Goal: Task Accomplishment & Management: Complete application form

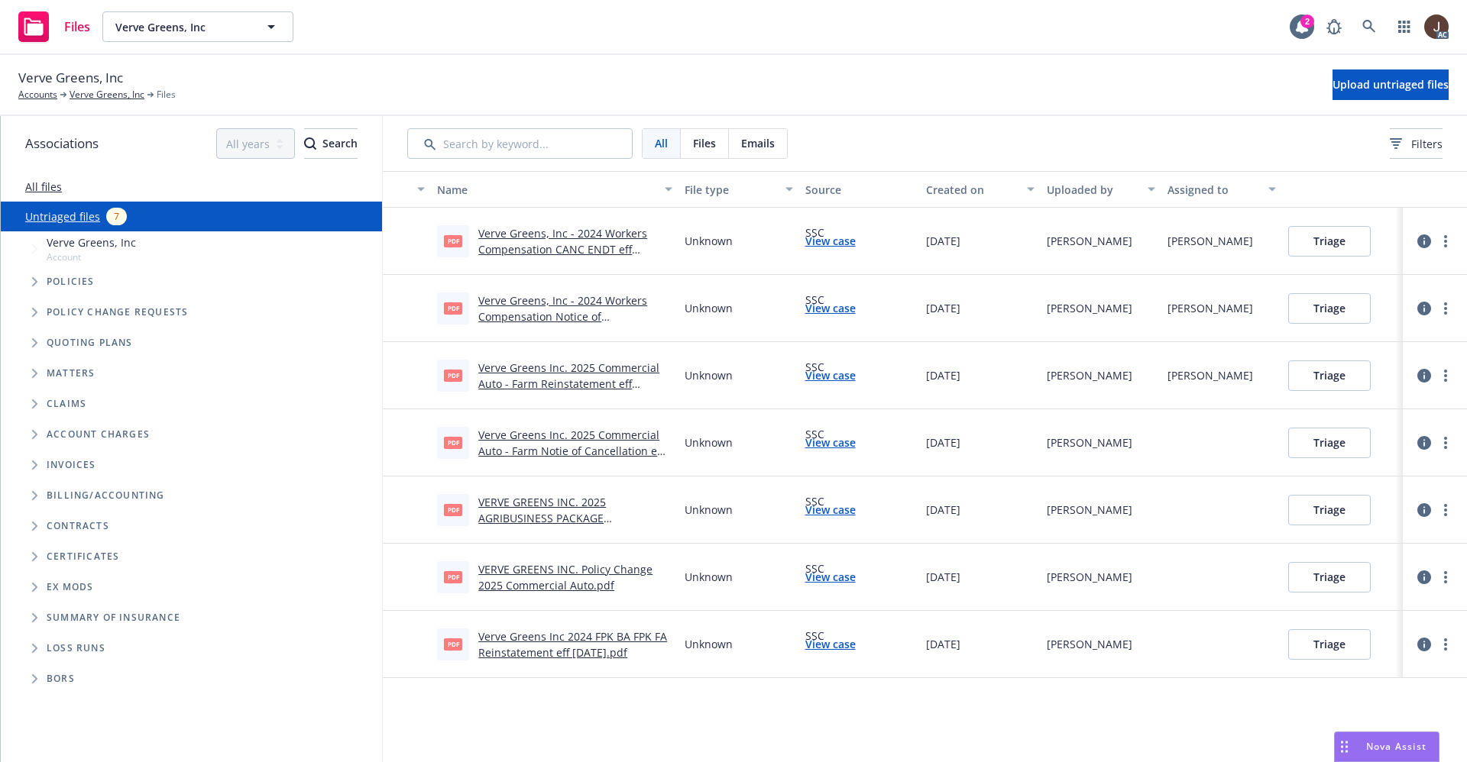
click at [49, 220] on link "Untriaged files" at bounding box center [62, 217] width 75 height 16
click at [1344, 98] on button "Upload untriaged files" at bounding box center [1390, 85] width 116 height 31
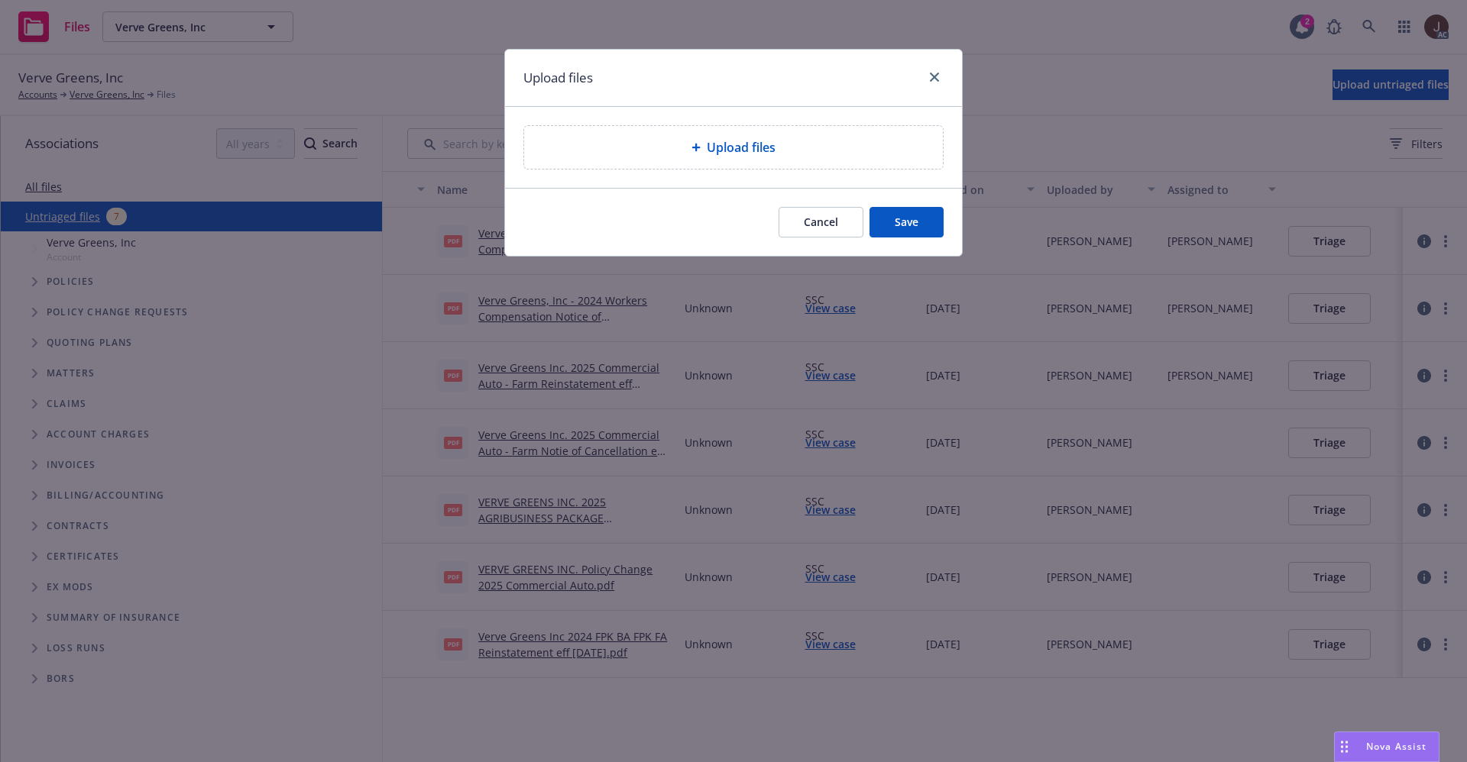
click at [746, 155] on span "Upload files" at bounding box center [741, 147] width 69 height 18
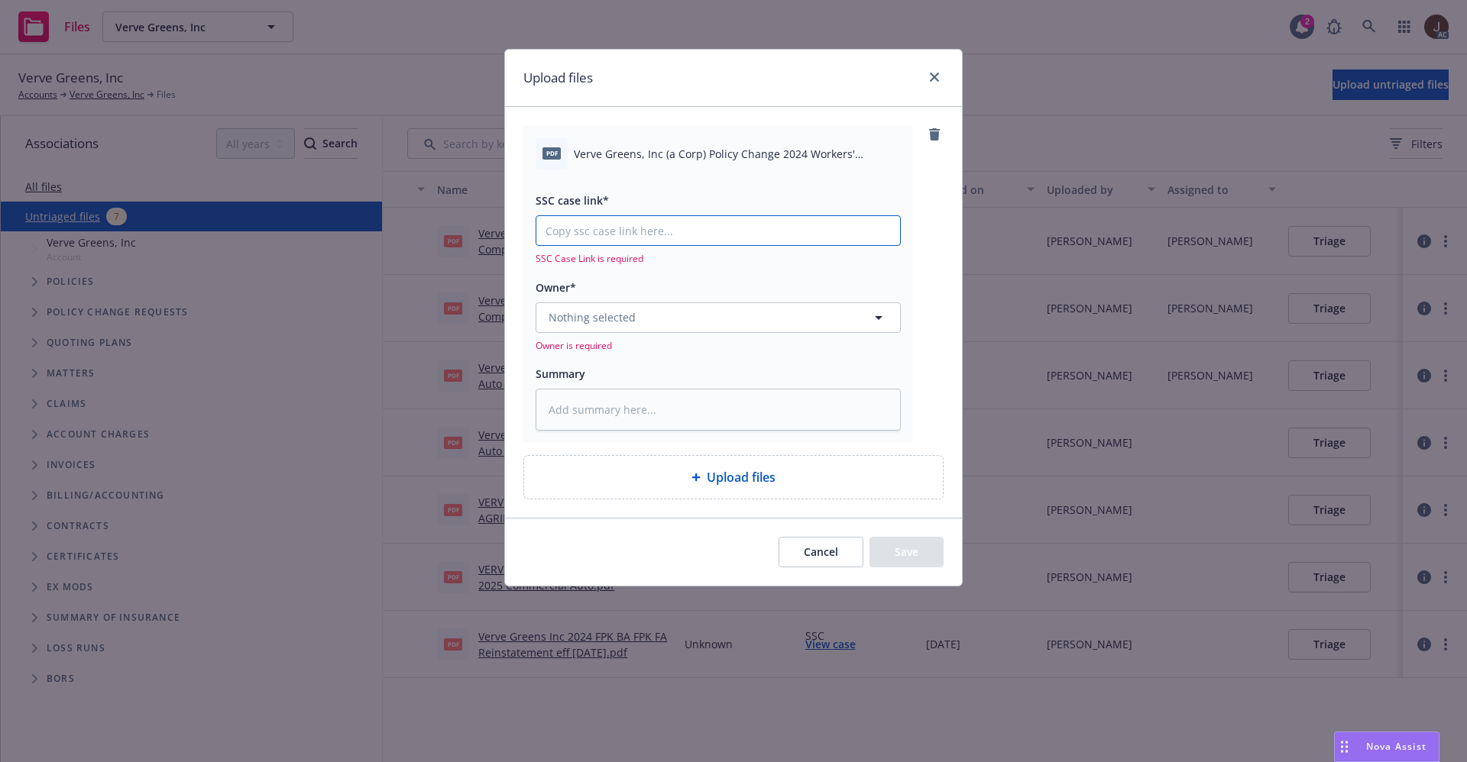
click at [645, 233] on input "SSC case link*" at bounding box center [718, 230] width 364 height 29
click at [779, 158] on span "Verve Greens, Inc (a Corp) Policy Change 2024 Workers' Compensation .pdf" at bounding box center [737, 154] width 327 height 16
click at [780, 157] on span "Verve Greens, Inc (a Corp) Policy Change 2024 Workers' Compensation .pdf" at bounding box center [737, 154] width 327 height 16
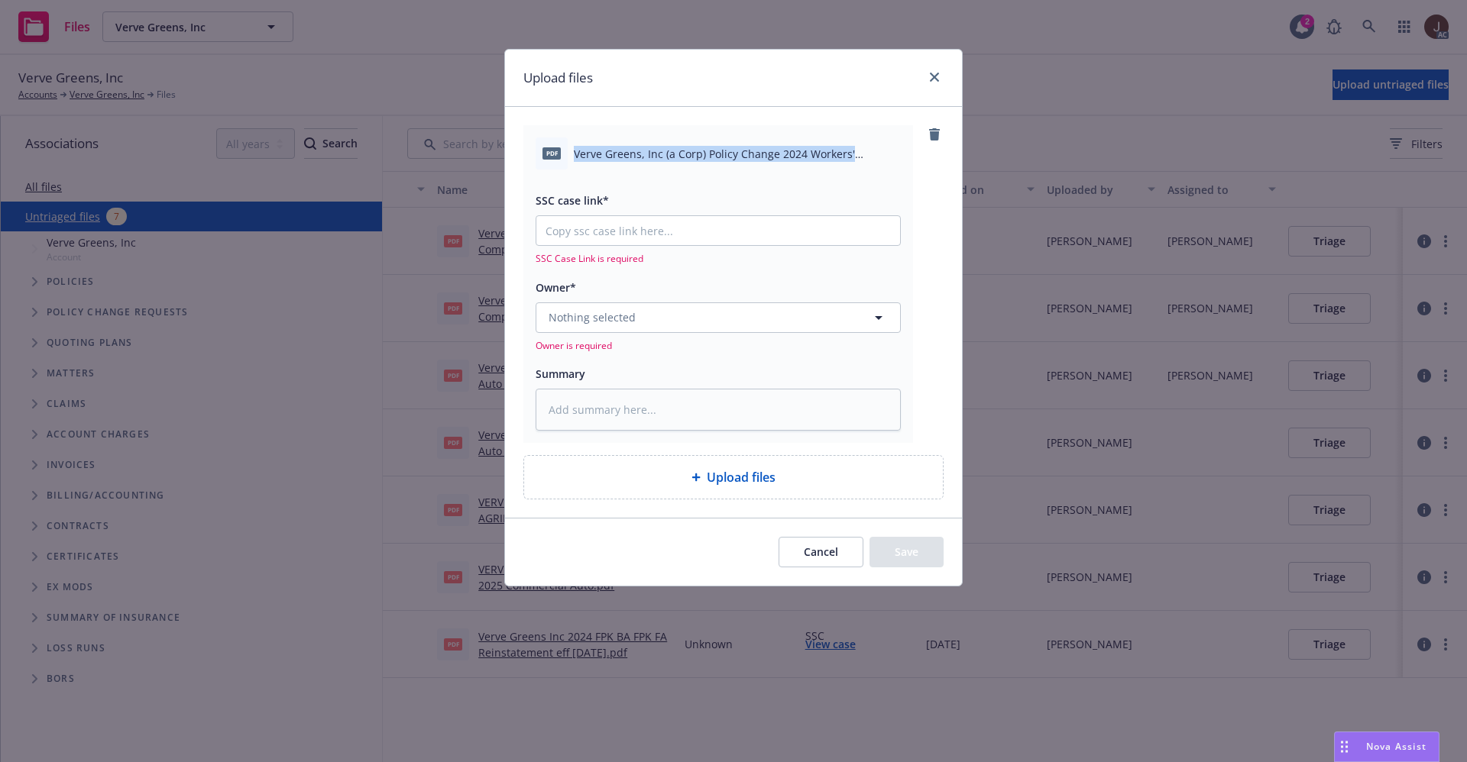
copy div "Verve Greens, Inc (a Corp) Policy Change 2024 Workers' Compensation .pdf"
click at [629, 417] on textarea at bounding box center [717, 410] width 365 height 42
paste textarea "Verve Greens, Inc (a Corp) Policy Change 2024 Workers' Compensation .pdf"
type textarea "x"
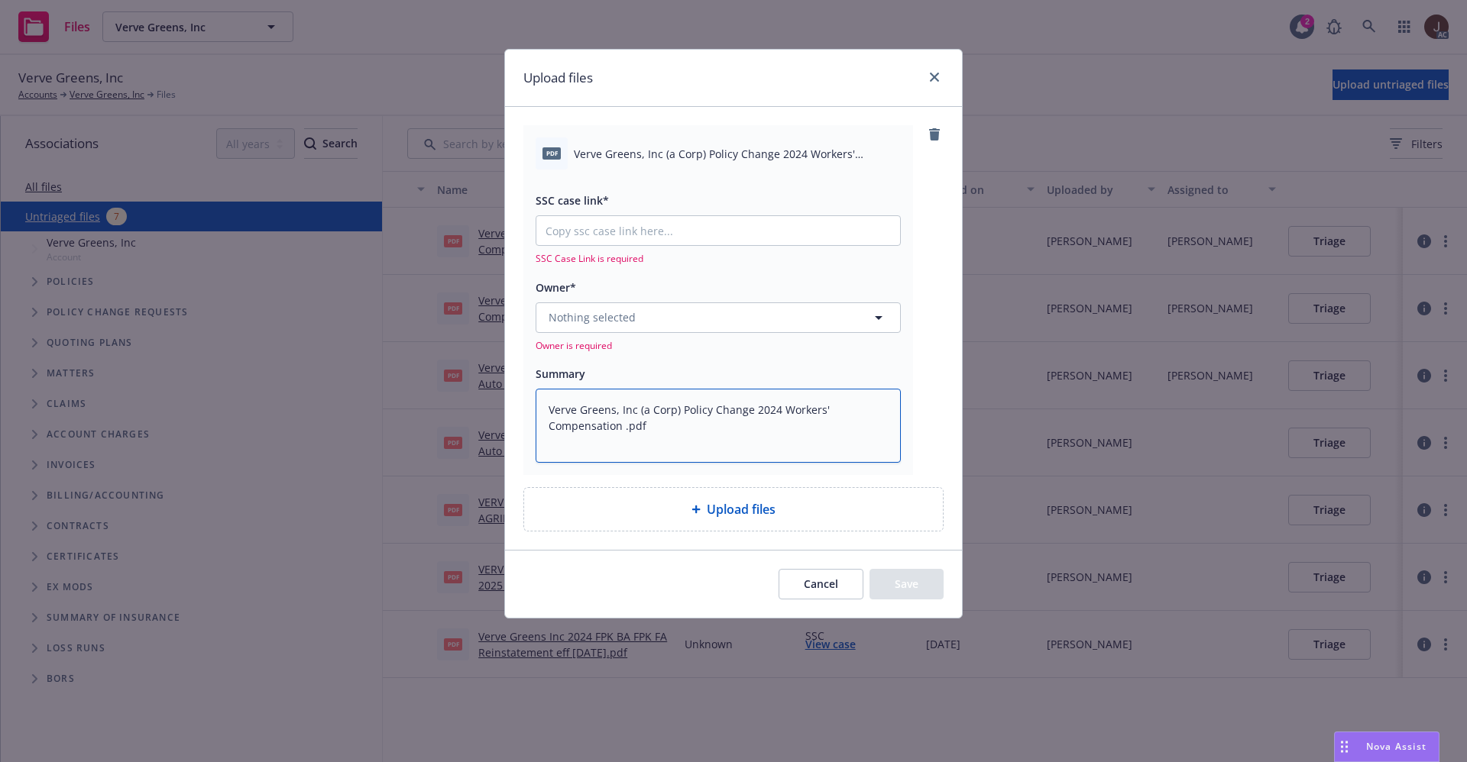
type textarea "Verve Greens, Inc (a Corp) Policy Change 2024 Workers' Compensation .pdf"
click at [928, 342] on div "pdf Verve Greens, Inc (a Corp) Policy Change 2024 Workers' Compensation .pdf SS…" at bounding box center [733, 299] width 420 height 349
click at [589, 238] on input "SSC case link*" at bounding box center [718, 230] width 364 height 29
paste input "NOT_ALLOWED"
type textarea "x"
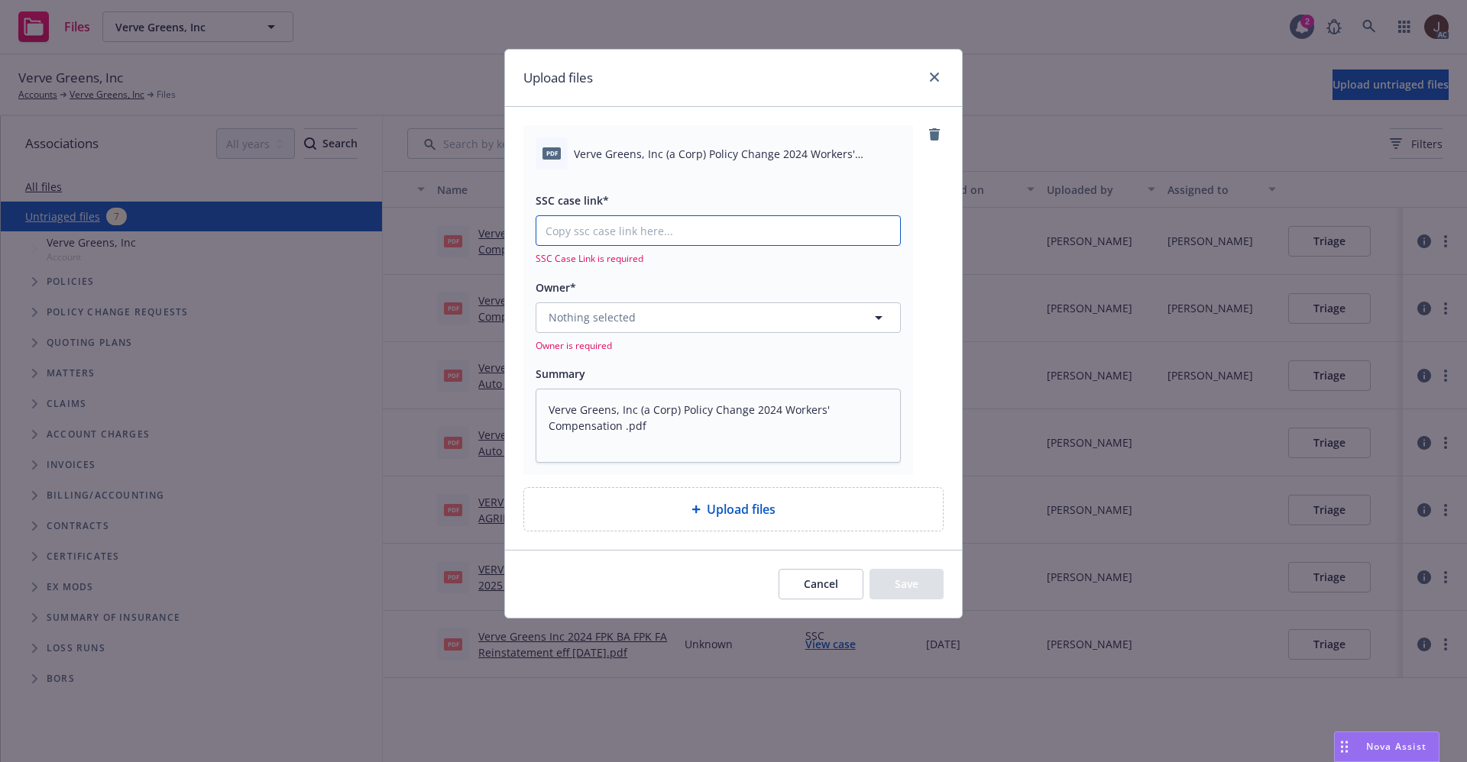
type input "NOT_ALLOWED"
click at [641, 237] on input "NOT_ALLOWED" at bounding box center [718, 230] width 364 height 29
click at [652, 227] on input "NOT_ALLOWED" at bounding box center [718, 230] width 364 height 29
type textarea "x"
type input "NOT_ALLOWE"
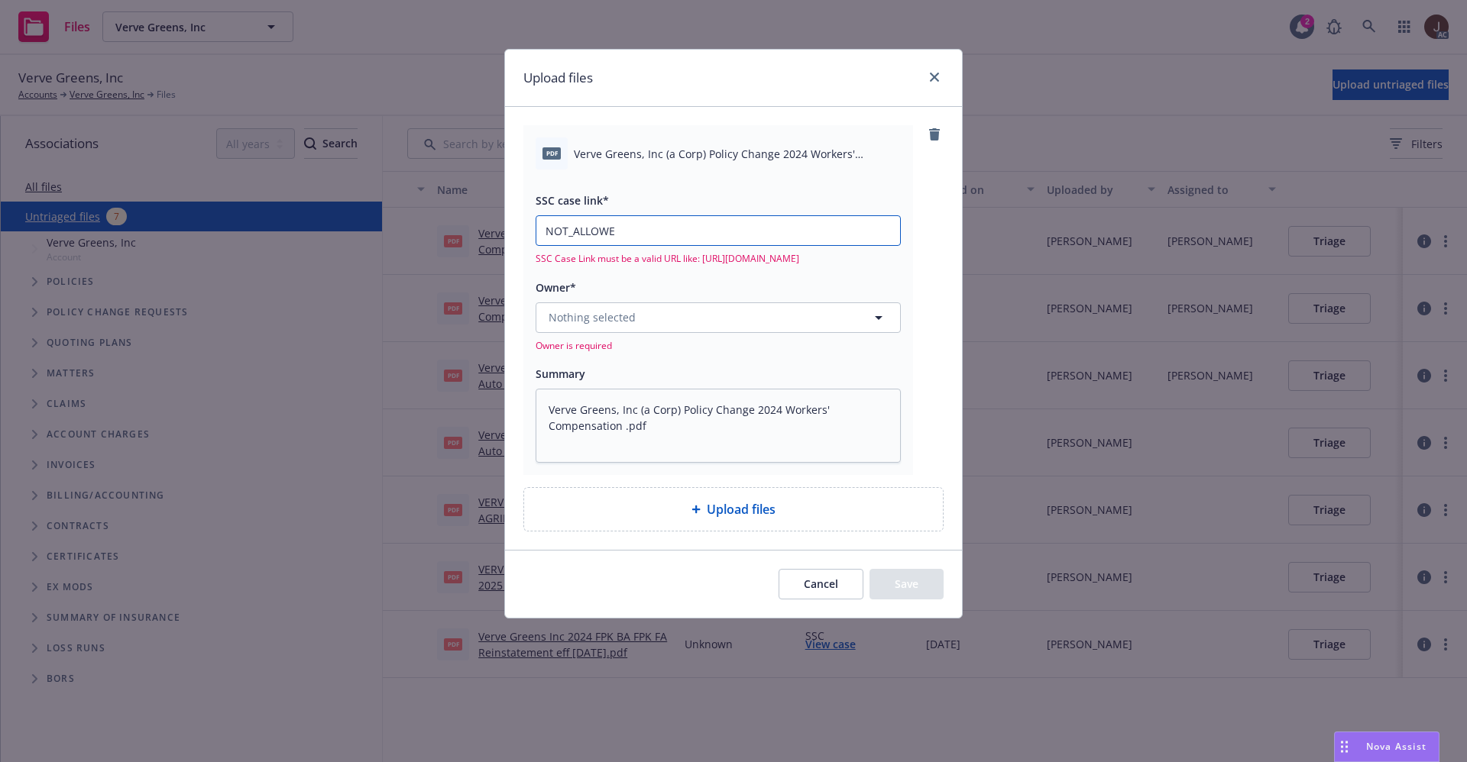
type textarea "x"
type input "NOT_ALLOW"
type textarea "x"
type input "NOT_ALLO"
type textarea "x"
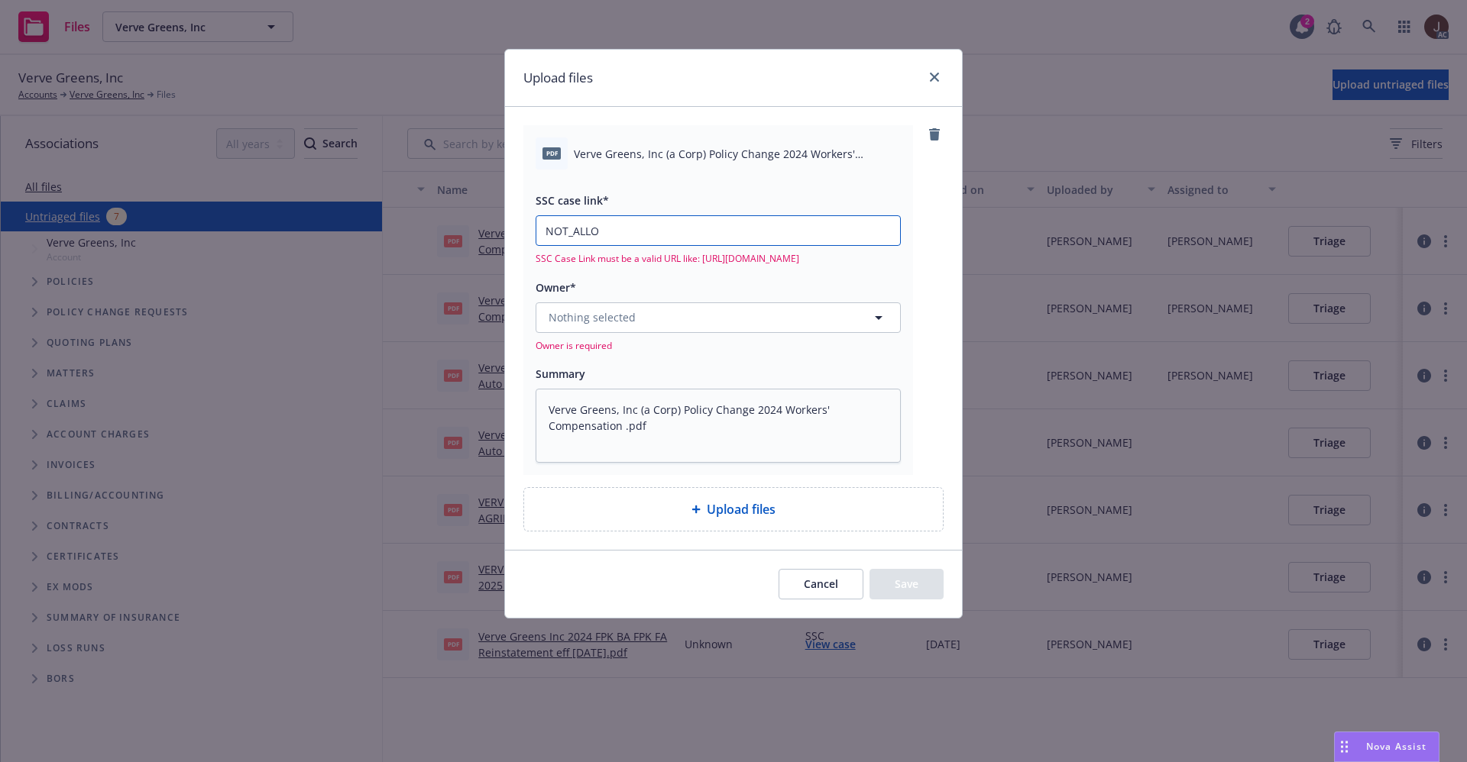
type input "NOT_ALL"
type textarea "x"
type input "NOT_AL"
type textarea "x"
type input "NOT_A"
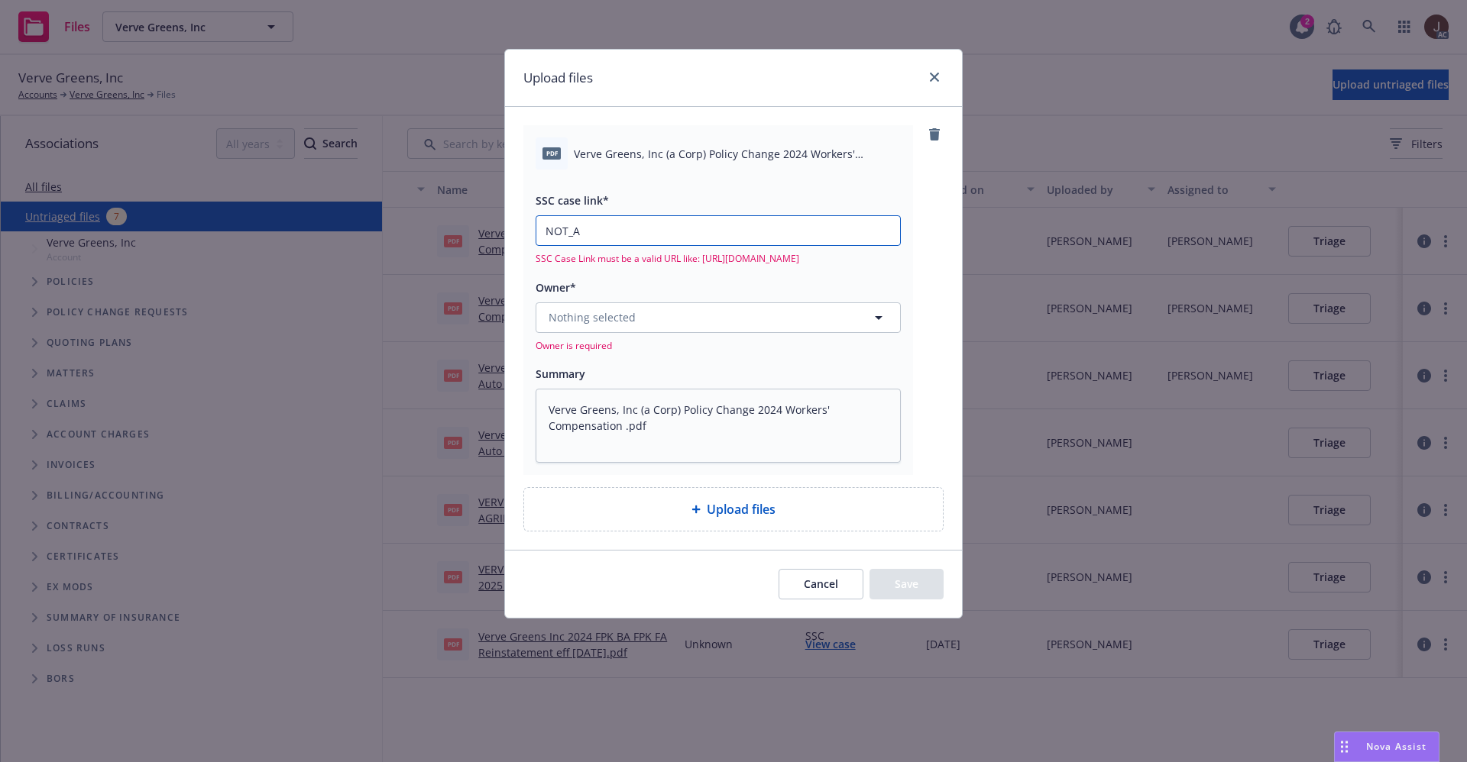
type textarea "x"
type input "NOT_"
type textarea "x"
type input "NOT"
type textarea "x"
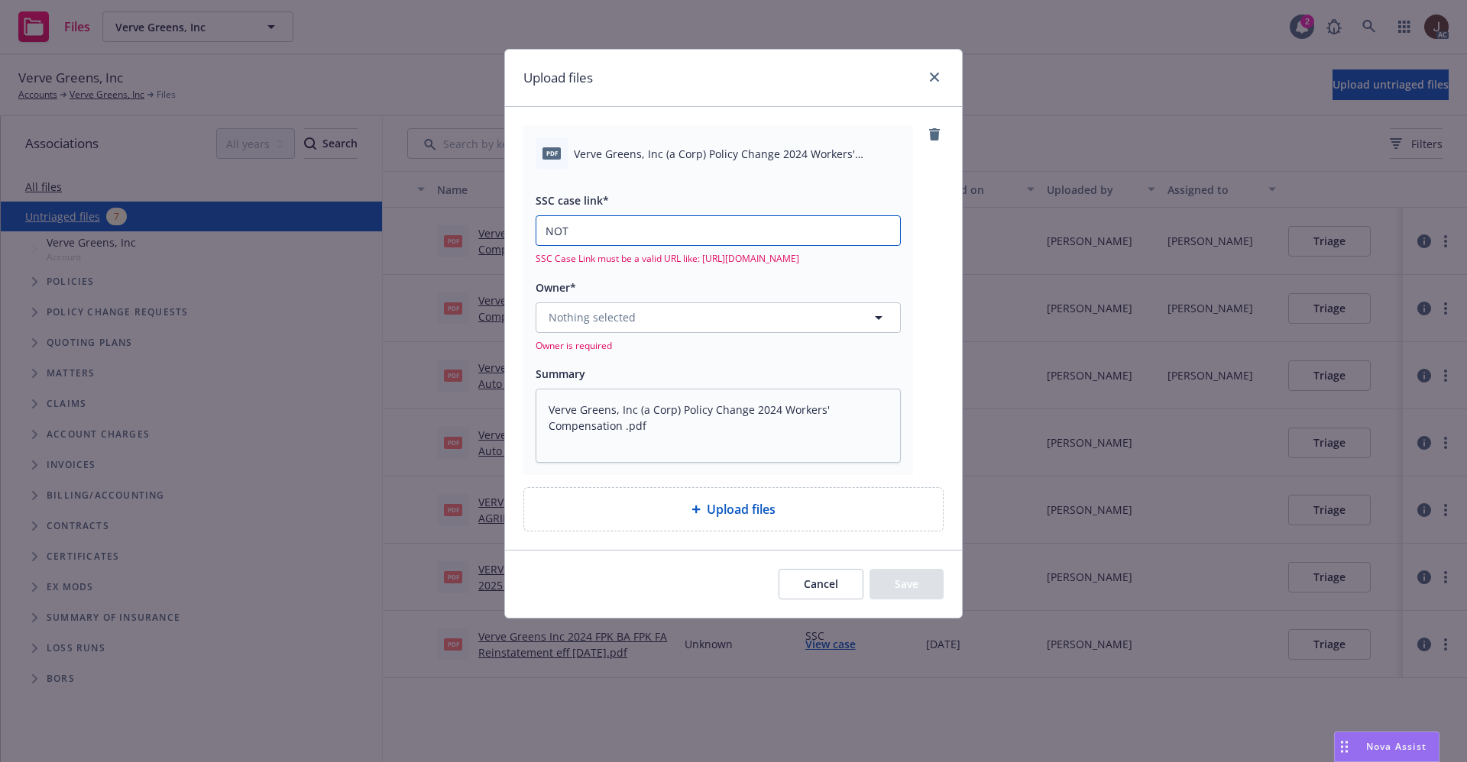
type input "NO"
type textarea "x"
type input "N"
type textarea "x"
click at [934, 222] on div "pdf Verve Greens, Inc (a Corp) Policy Change 2024 Workers' Compensation .pdf SS…" at bounding box center [733, 299] width 420 height 349
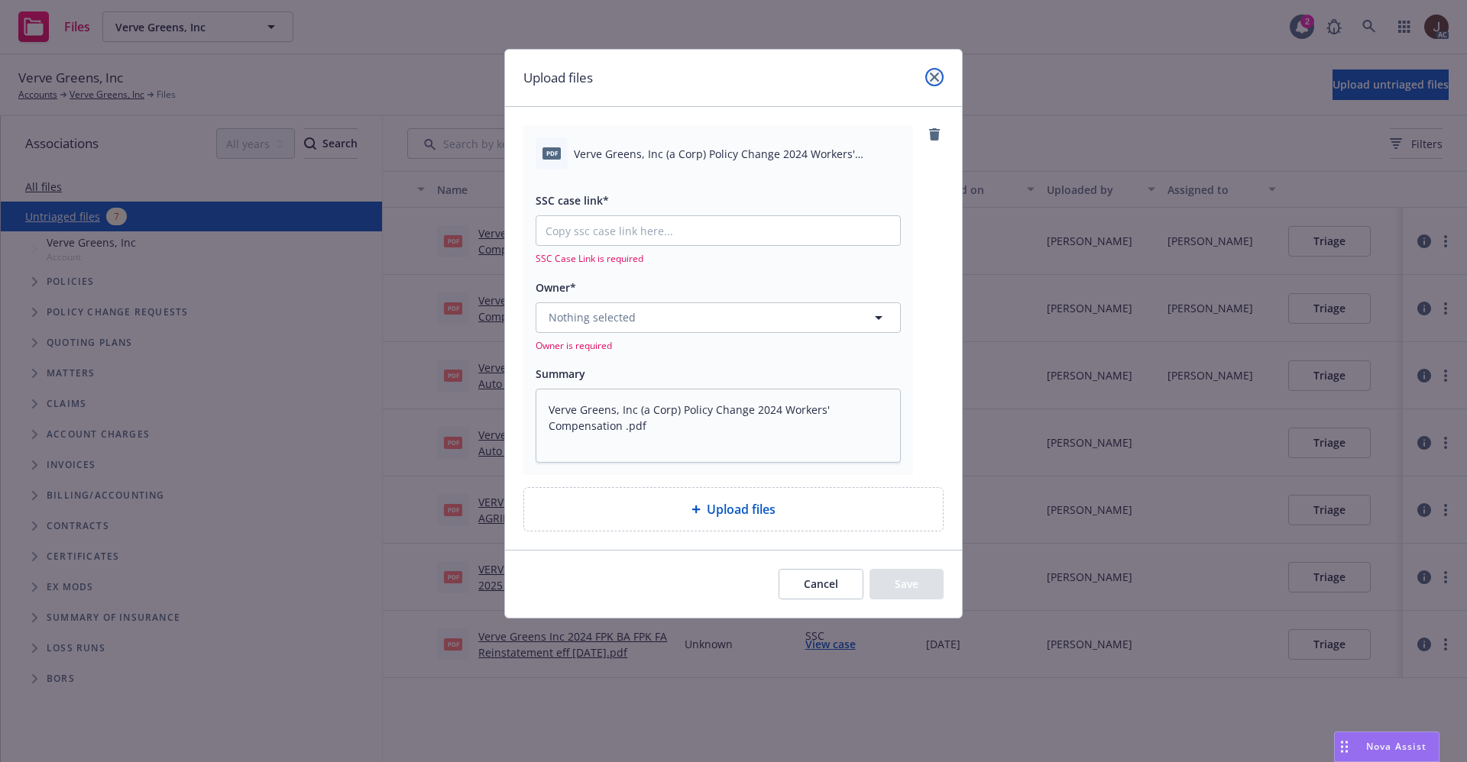
click at [935, 83] on link "close" at bounding box center [934, 77] width 18 height 18
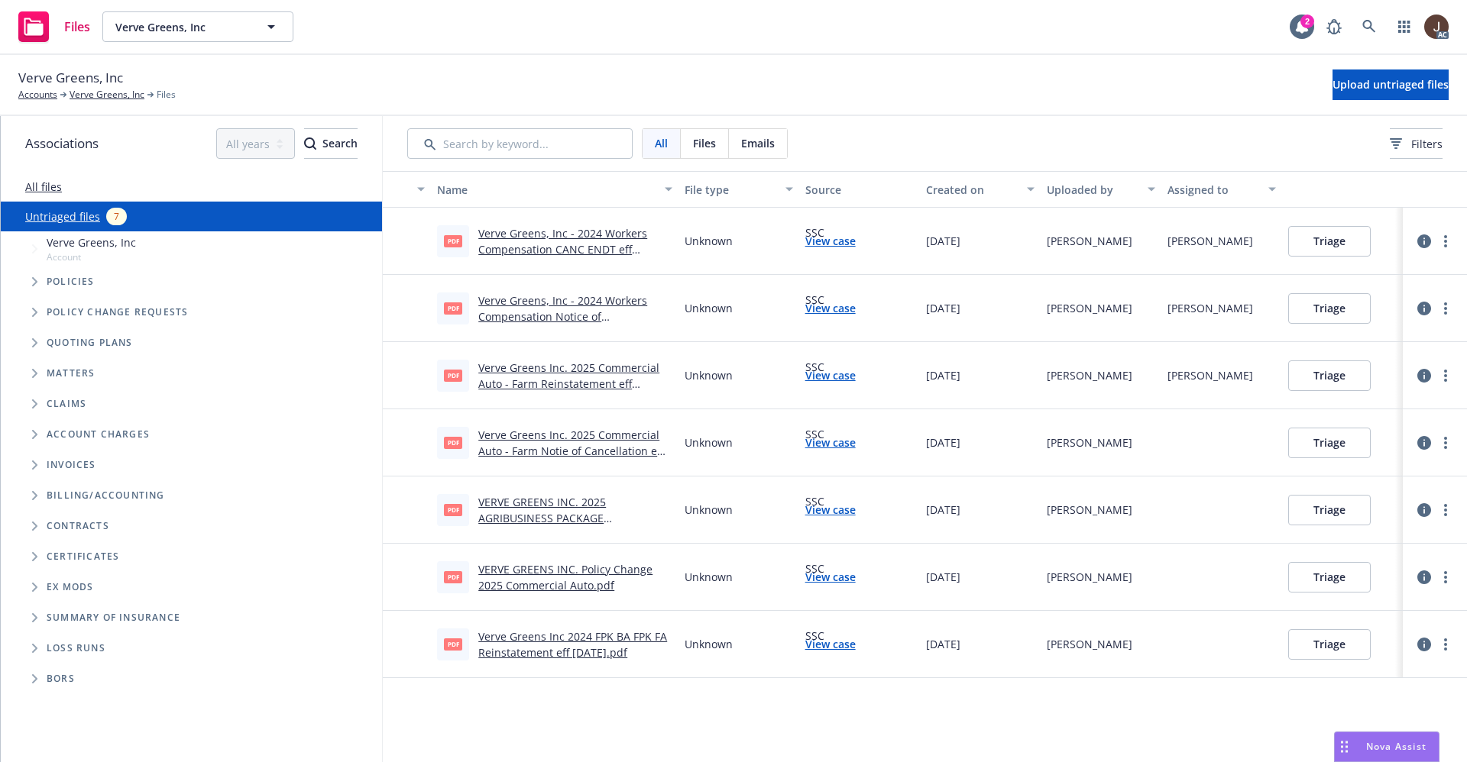
click at [882, 90] on div "Verve Greens, Inc Accounts Verve Greens, Inc Files Upload untriaged files" at bounding box center [733, 85] width 1430 height 34
click at [480, 148] on input "Search by keyword..." at bounding box center [519, 143] width 225 height 31
paste input "NOT_ALLOWED"
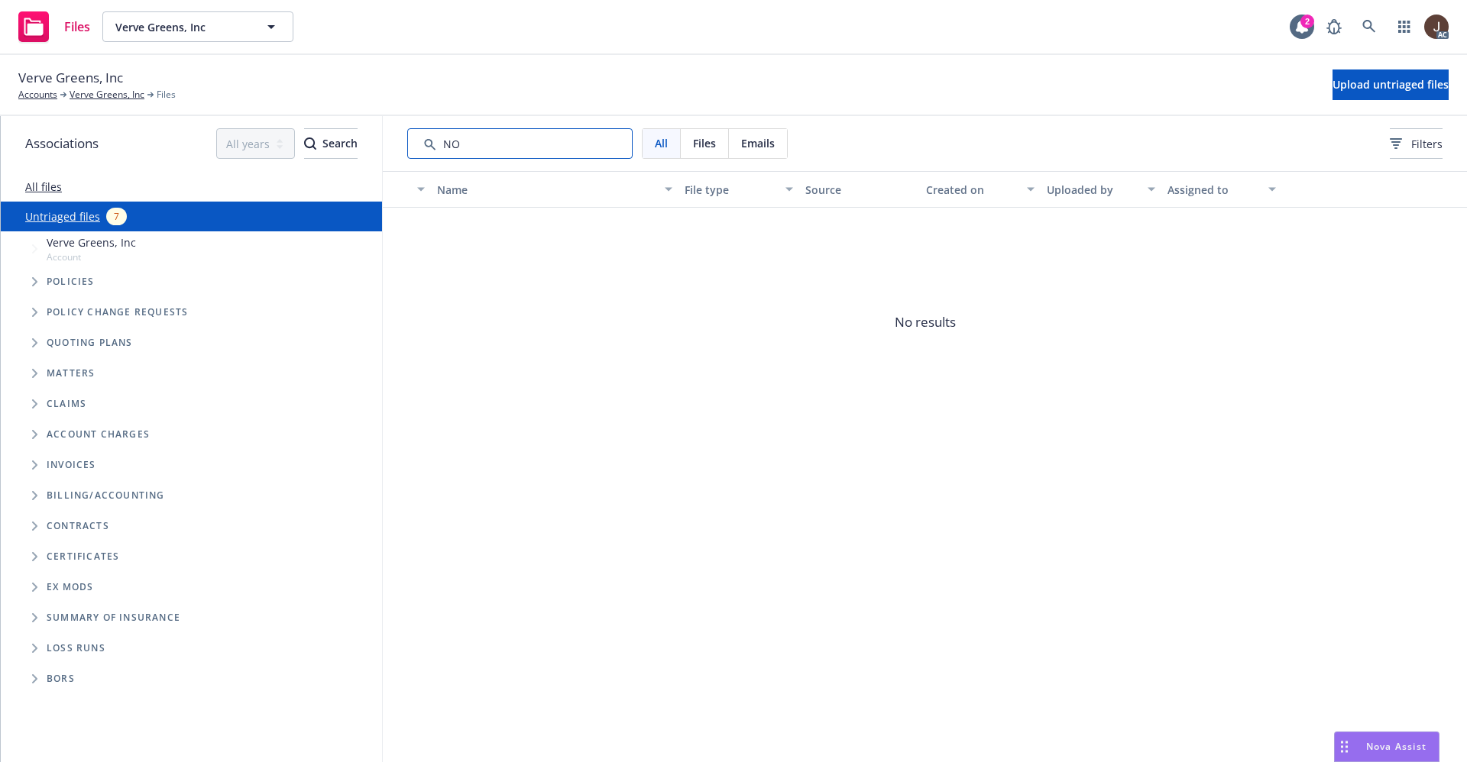
type input "N"
click at [621, 85] on div "Verve Greens, Inc Accounts Verve Greens, Inc Files Upload untriaged files" at bounding box center [733, 85] width 1430 height 34
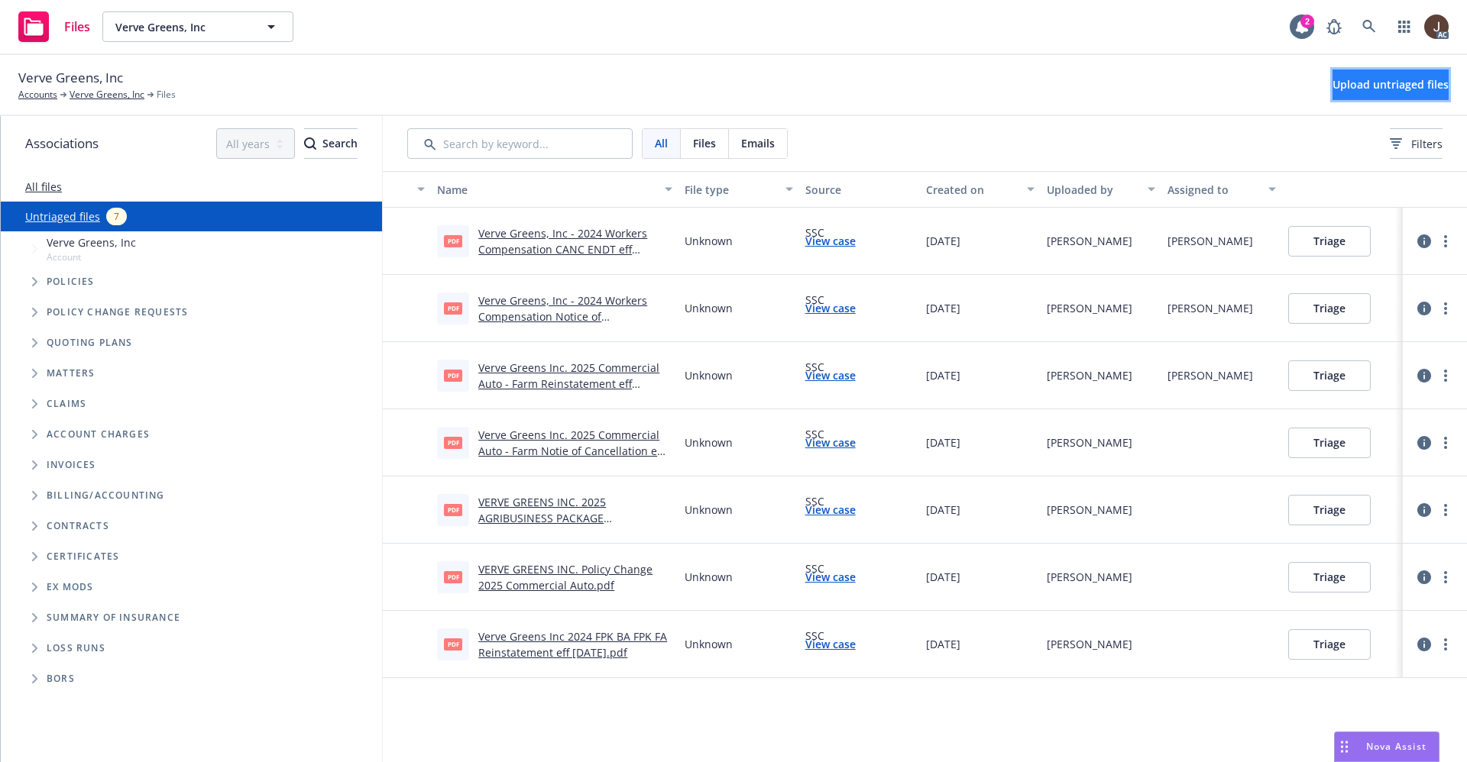
click at [1374, 85] on span "Upload untriaged files" at bounding box center [1390, 84] width 116 height 15
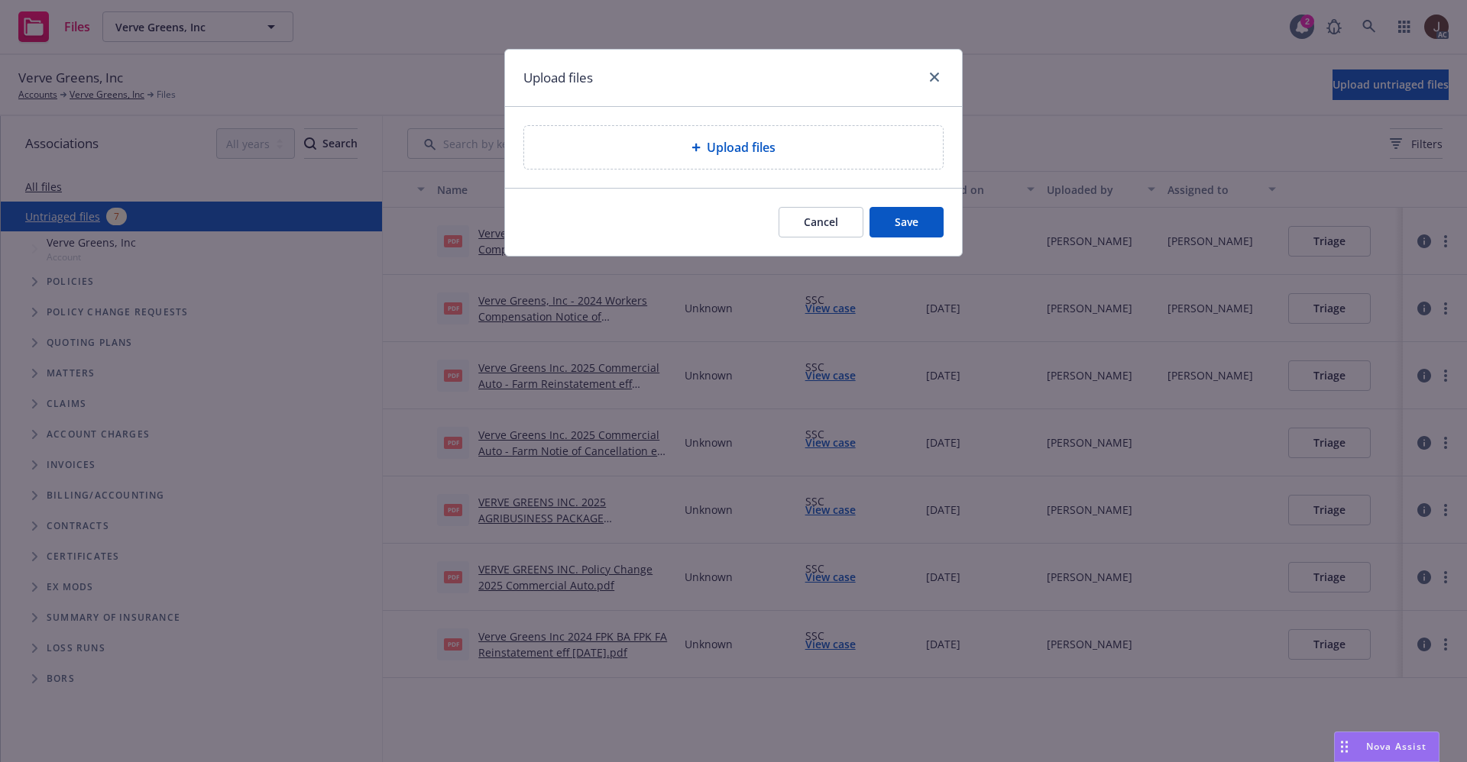
click at [710, 163] on div "Upload files" at bounding box center [733, 147] width 419 height 43
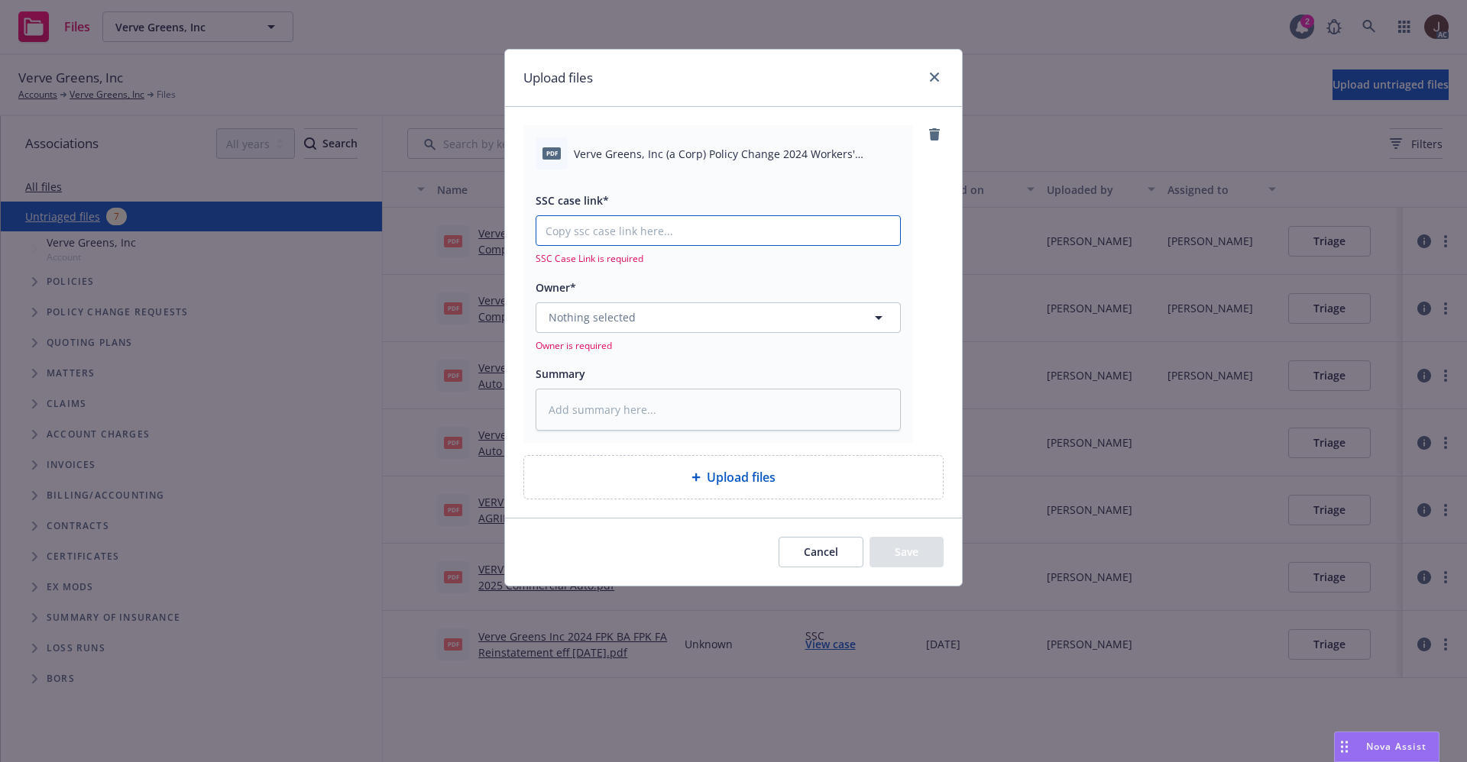
click at [631, 232] on input "SSC case link*" at bounding box center [718, 230] width 364 height 29
paste input "https://newfront-ssc.lightning.force.com/lightning/r/Case/500Vz00000QonD5IAJ/vi…"
type input "https://newfront-ssc.lightning.force.com/lightning/r/Case/500Vz00000QonD5IAJ/vi…"
type textarea "x"
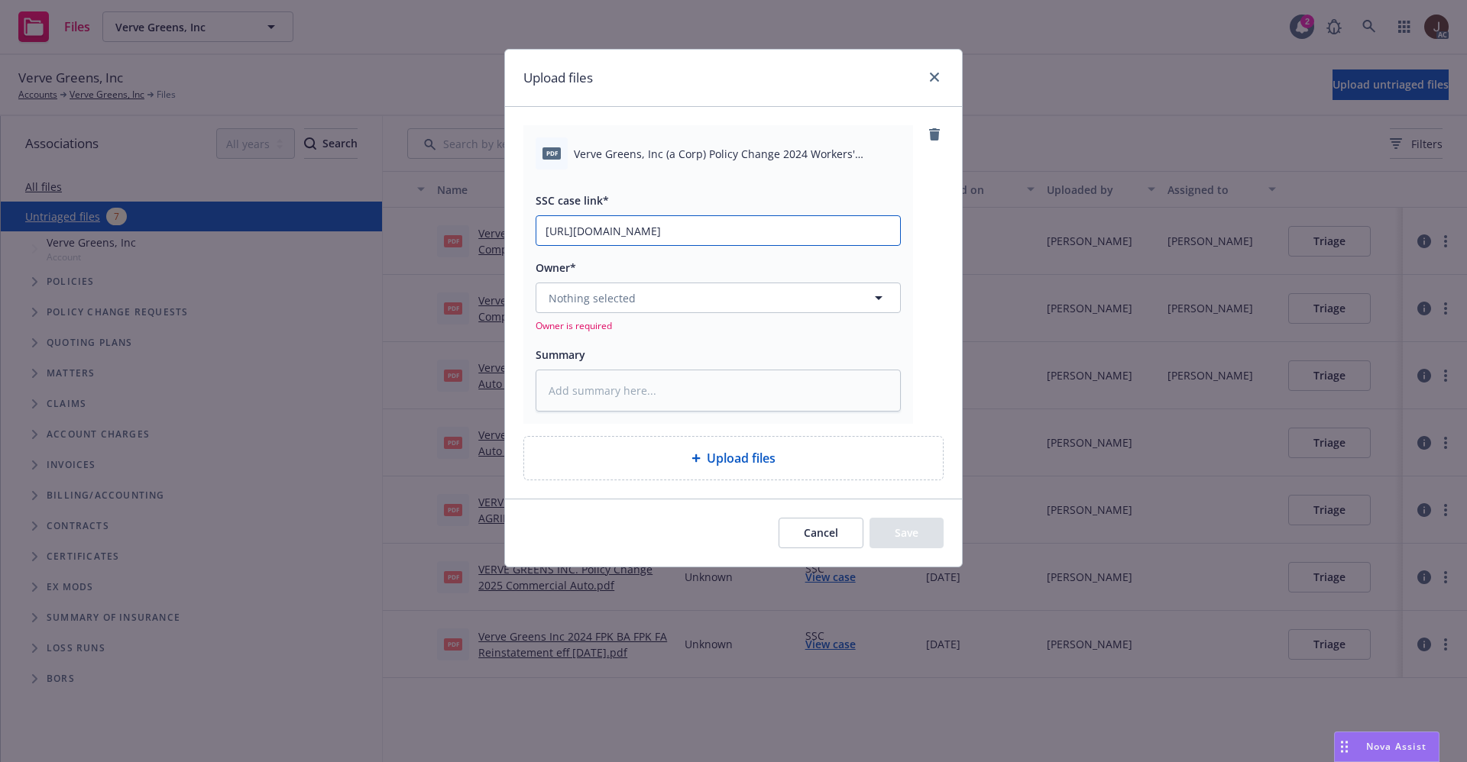
scroll to position [0, 76]
type input "https://newfront-ssc.lightning.force.com/lightning/r/Case/500Vz00000QonD5IAJ/vi…"
click at [920, 215] on div "pdf Verve Greens, Inc (a Corp) Policy Change 2024 Workers' Compensation .pdf SS…" at bounding box center [733, 274] width 420 height 298
click at [754, 164] on div "pdf Verve Greens, Inc (a Corp) Policy Change 2024 Workers' Compensation .pdf" at bounding box center [717, 154] width 365 height 32
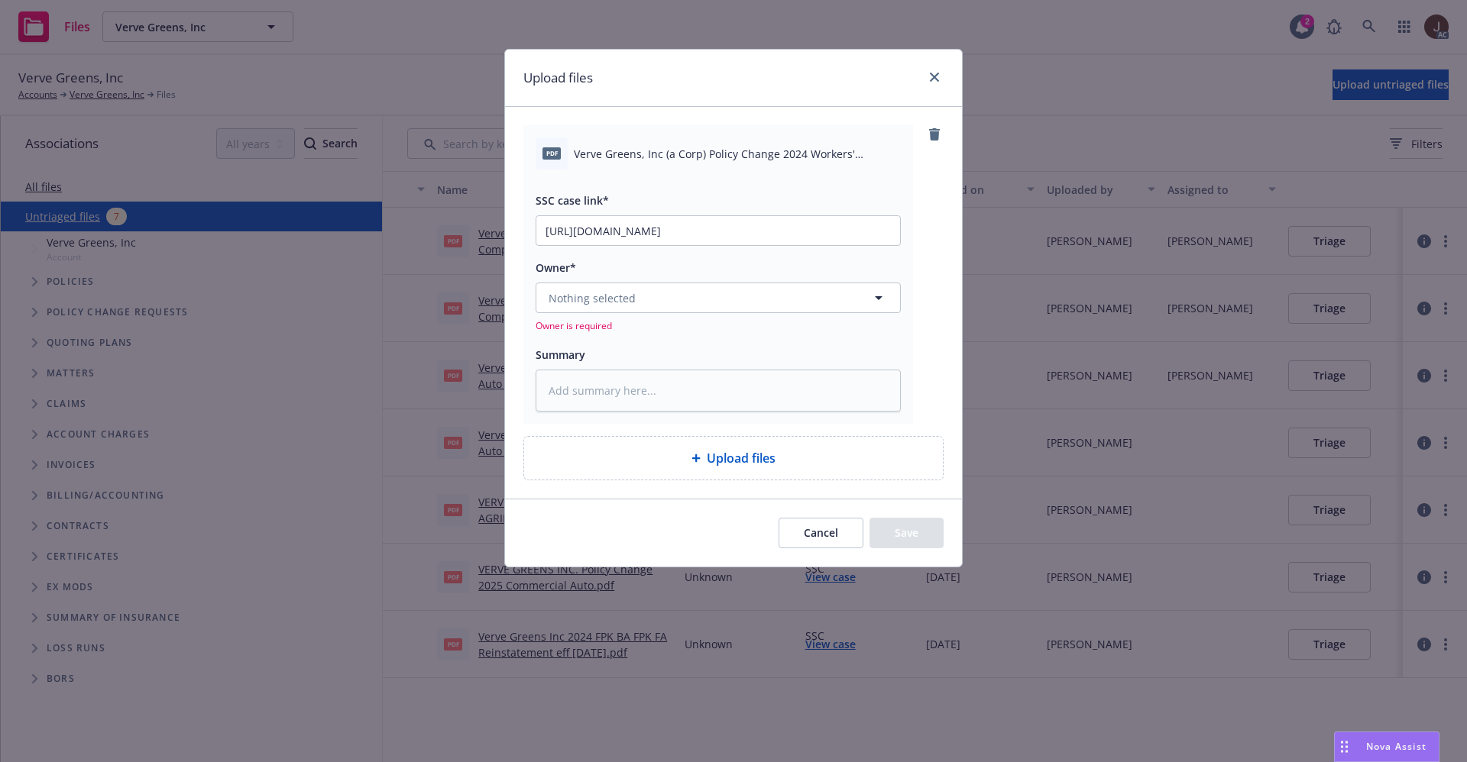
click at [753, 161] on span "Verve Greens, Inc (a Corp) Policy Change 2024 Workers' Compensation .pdf" at bounding box center [737, 154] width 327 height 16
copy div "Verve Greens, Inc (a Corp) Policy Change 2024 Workers' Compensation .pdf"
click at [627, 380] on textarea at bounding box center [717, 391] width 365 height 42
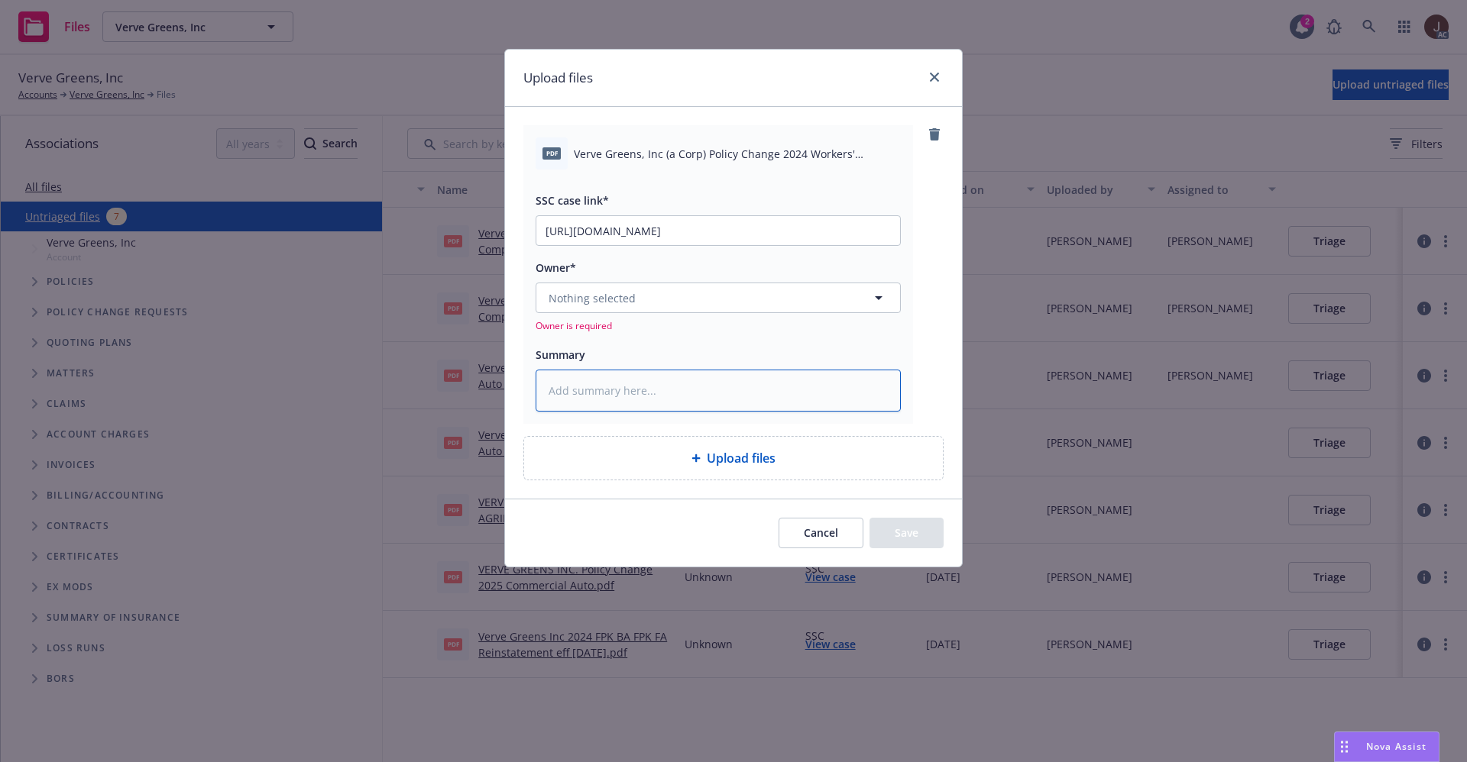
paste textarea "Verve Greens, Inc (a Corp) Policy Change 2024 Workers' Compensation .pdf"
type textarea "x"
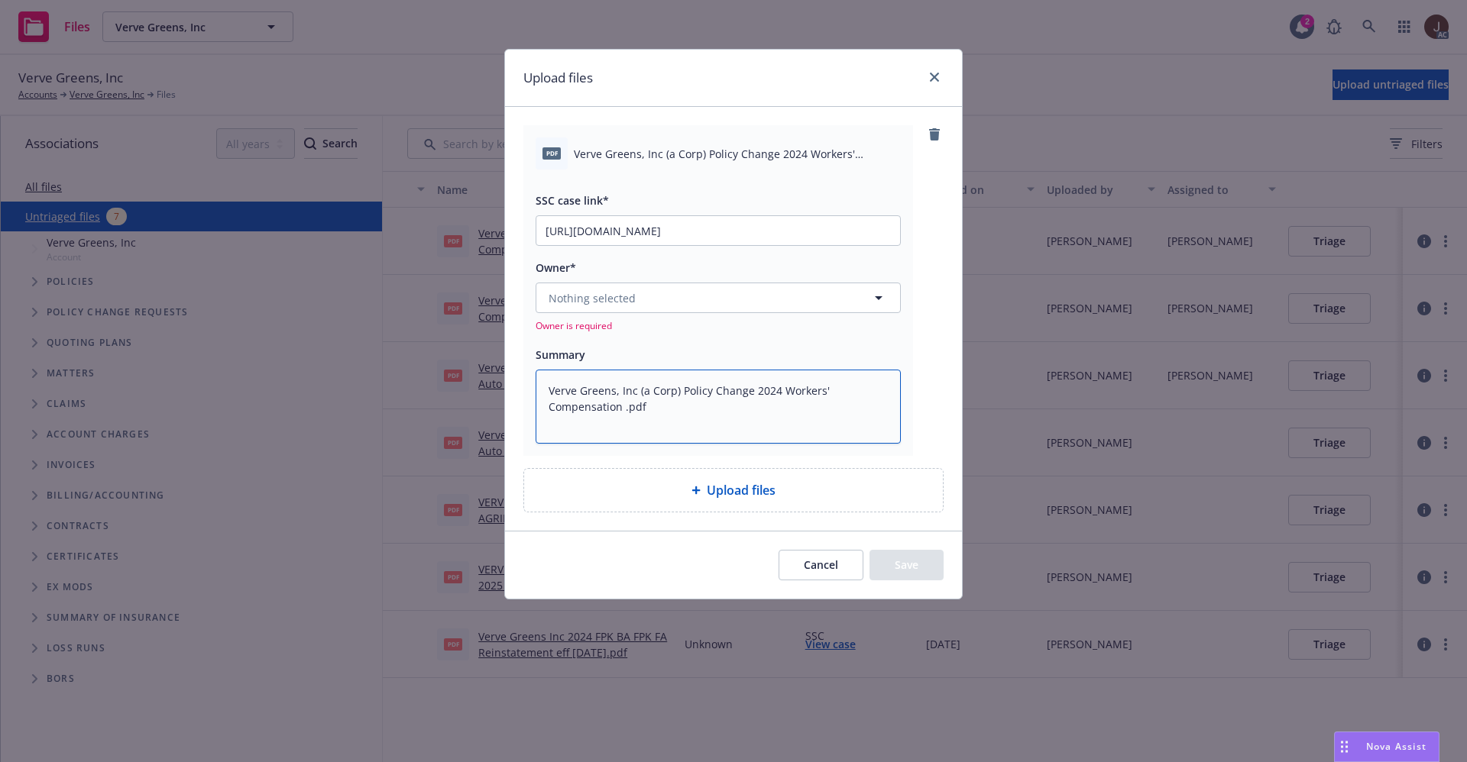
type textarea "Verve Greens, Inc (a Corp) Policy Change 2024 Workers' Compensation .pdf"
click at [585, 299] on span "Nothing selected" at bounding box center [591, 298] width 87 height 16
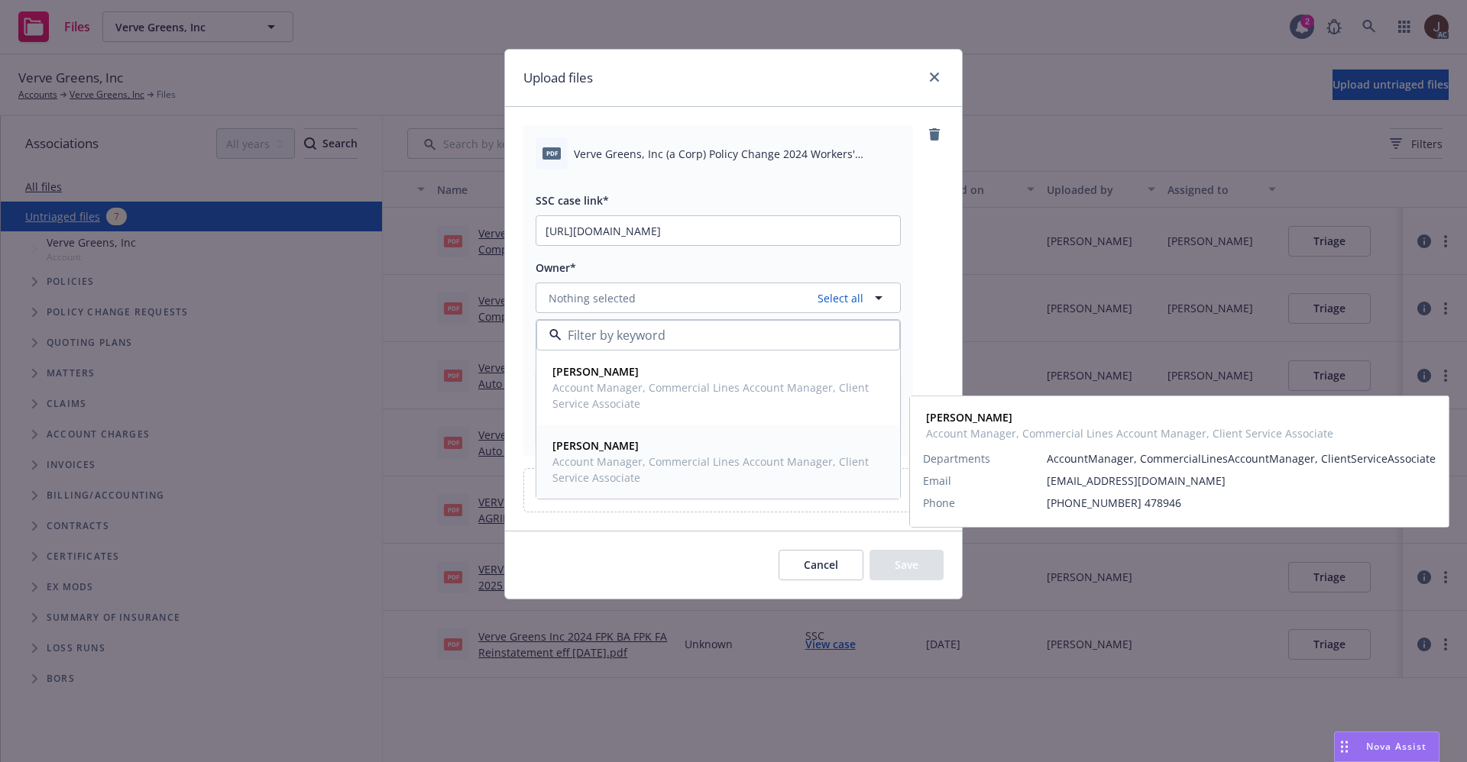
click at [623, 447] on strong "[PERSON_NAME]" at bounding box center [595, 445] width 86 height 15
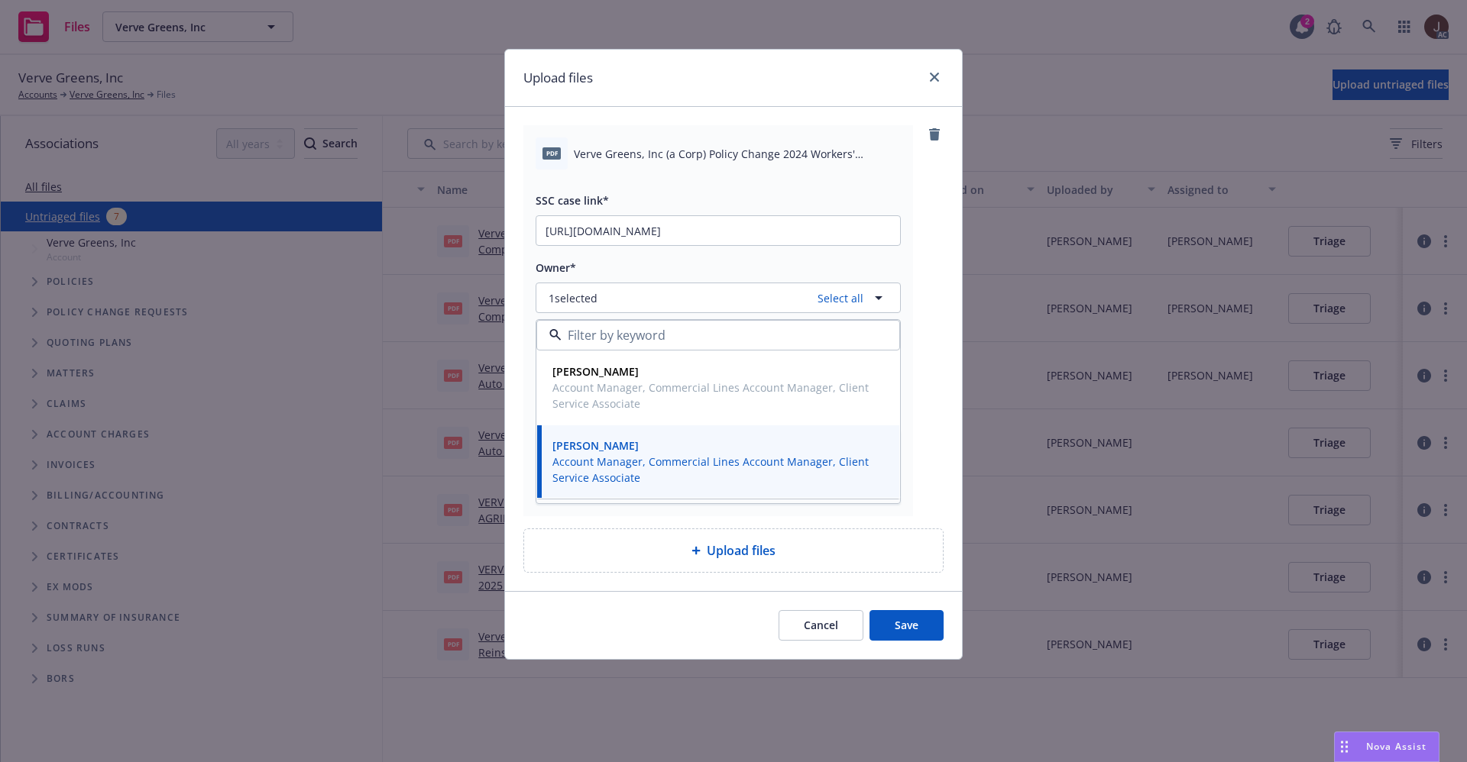
click at [936, 236] on div "pdf Verve Greens, Inc (a Corp) Policy Change 2024 Workers' Compensation .pdf SS…" at bounding box center [733, 320] width 420 height 391
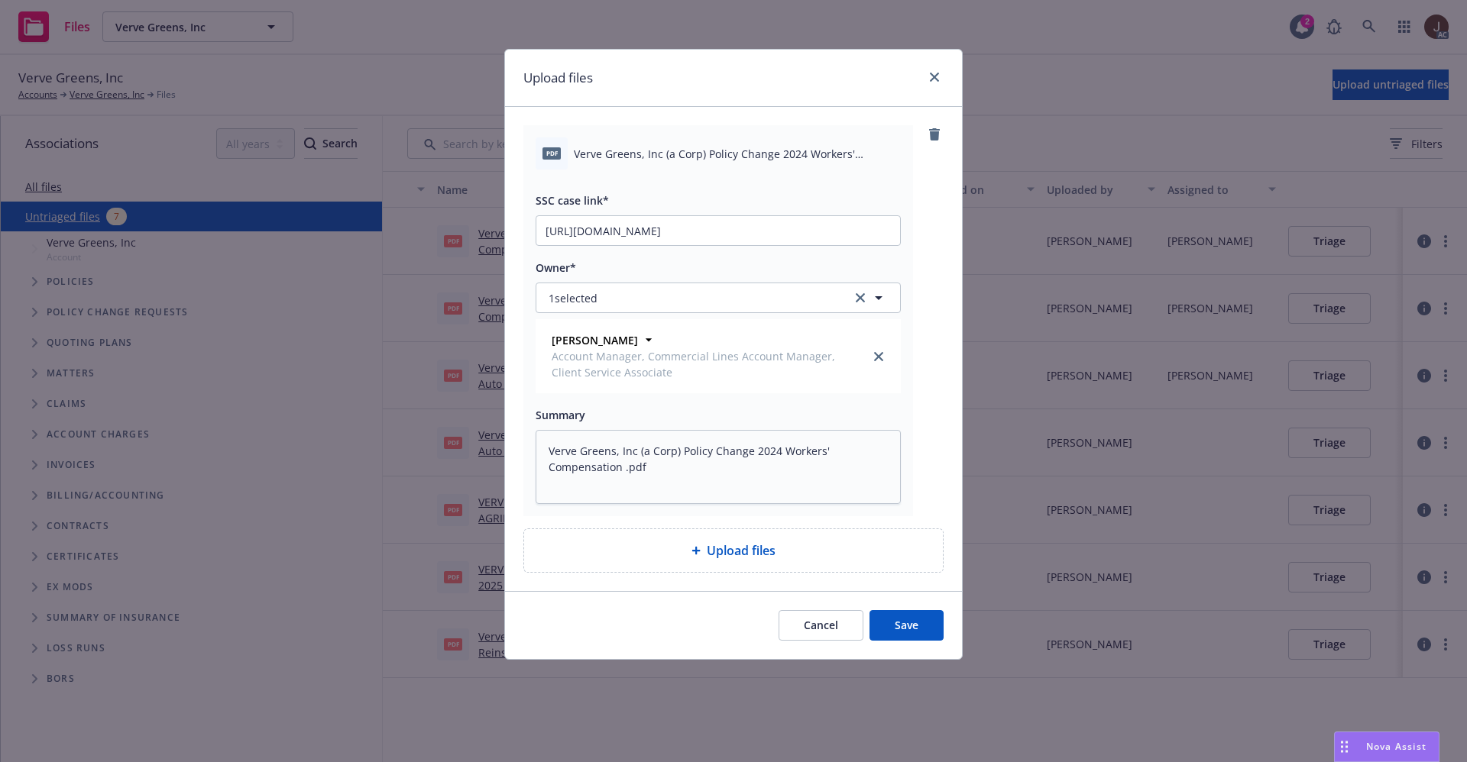
click at [903, 628] on button "Save" at bounding box center [906, 625] width 74 height 31
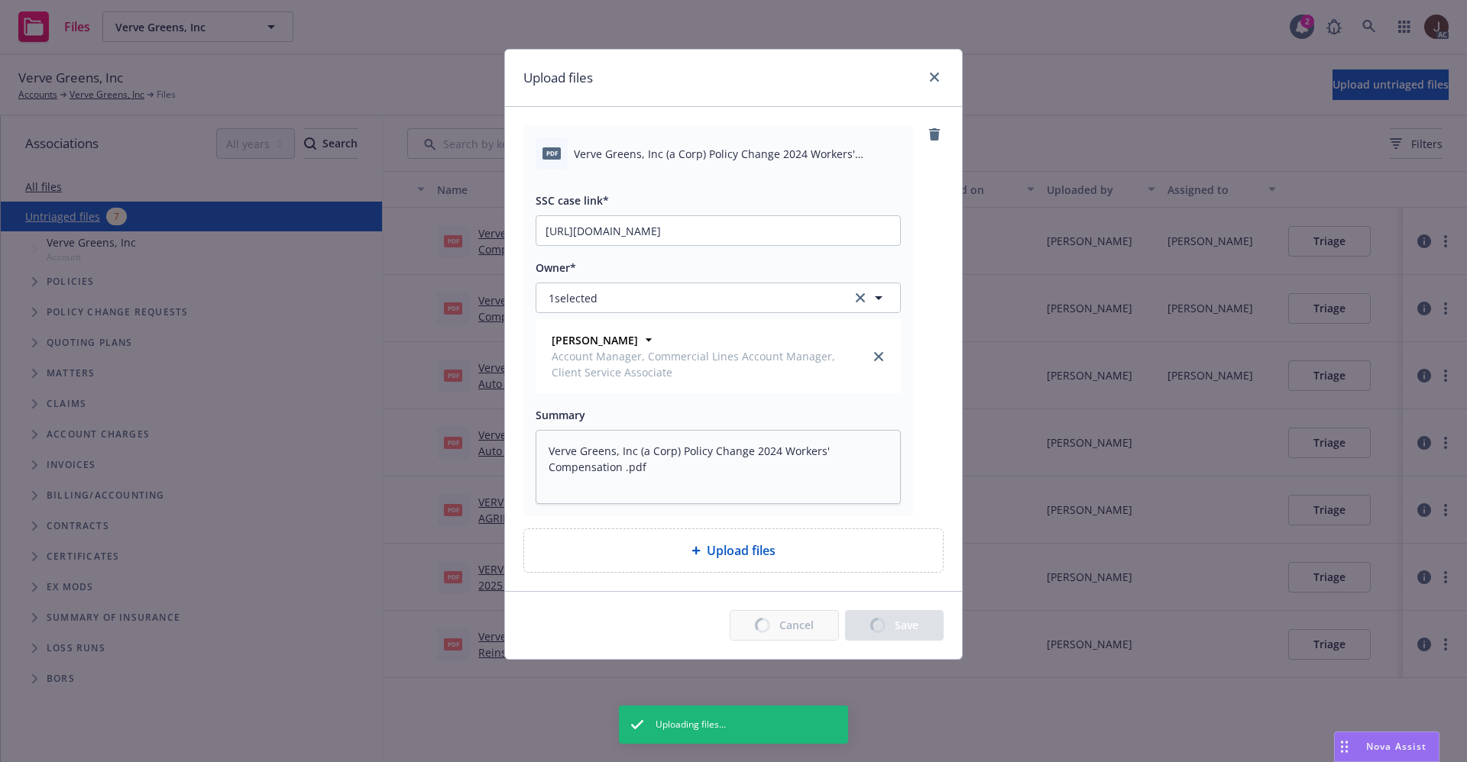
type textarea "x"
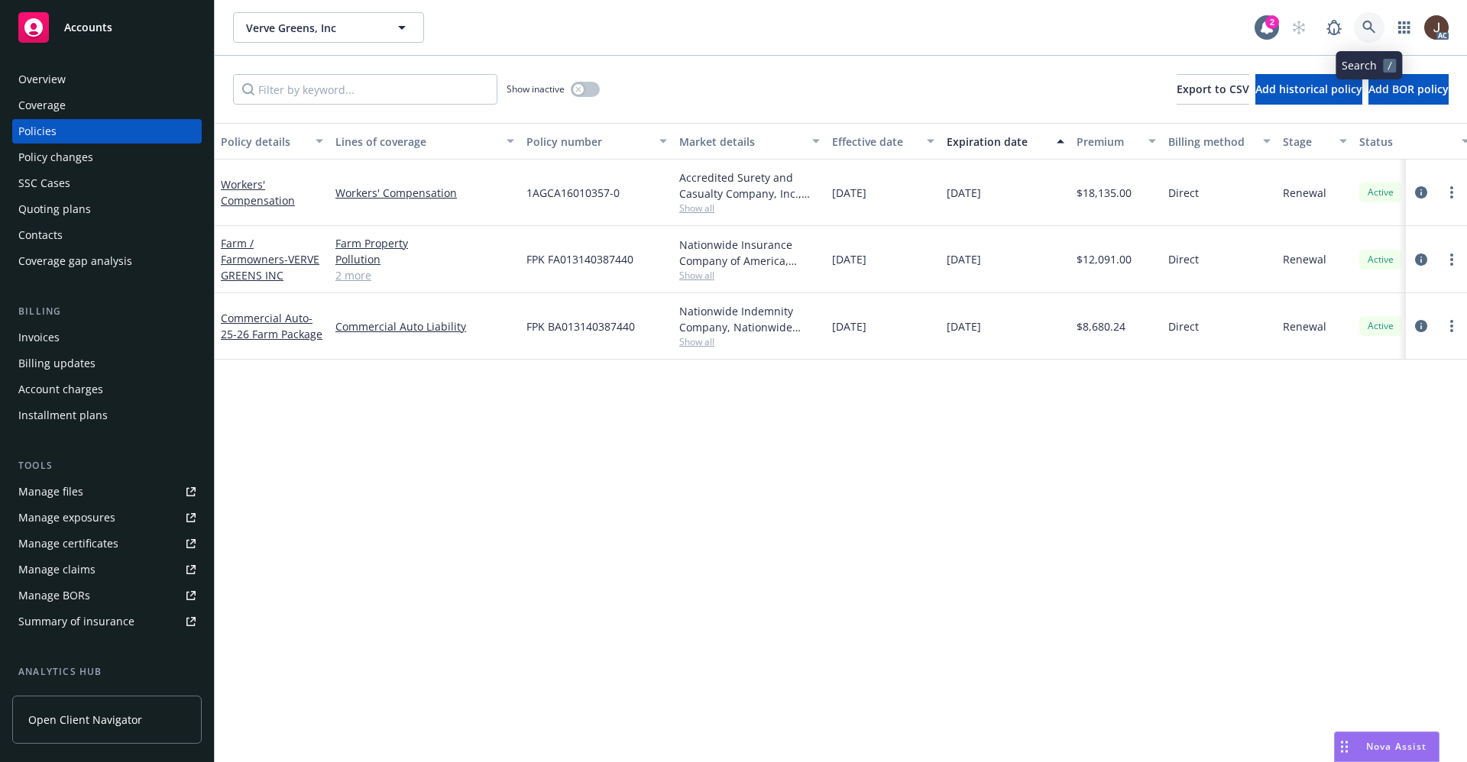
click at [1367, 30] on icon at bounding box center [1369, 28] width 14 height 14
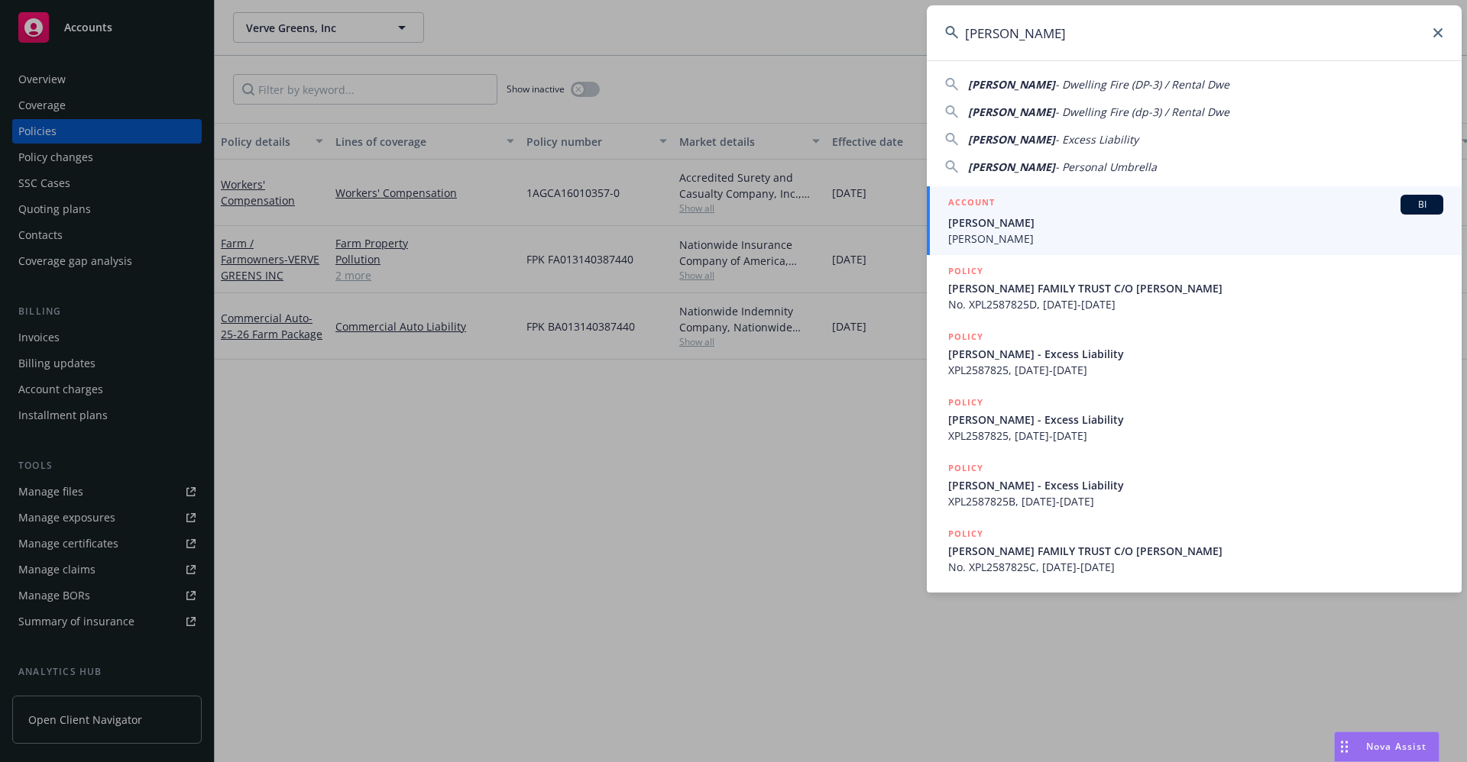
type input "[PERSON_NAME]"
click at [1030, 228] on span "[PERSON_NAME]" at bounding box center [1195, 223] width 495 height 16
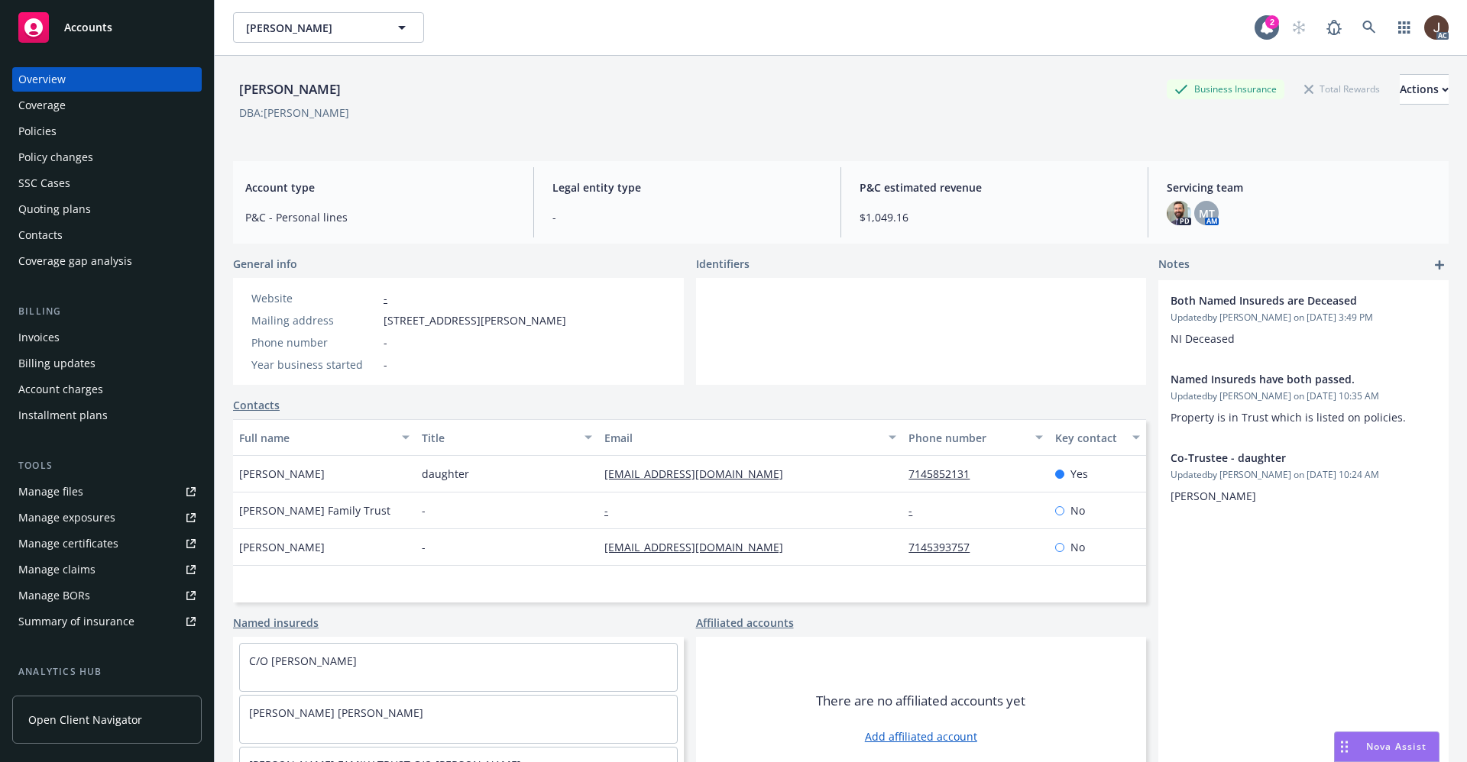
click at [42, 134] on div "Policies" at bounding box center [37, 131] width 38 height 24
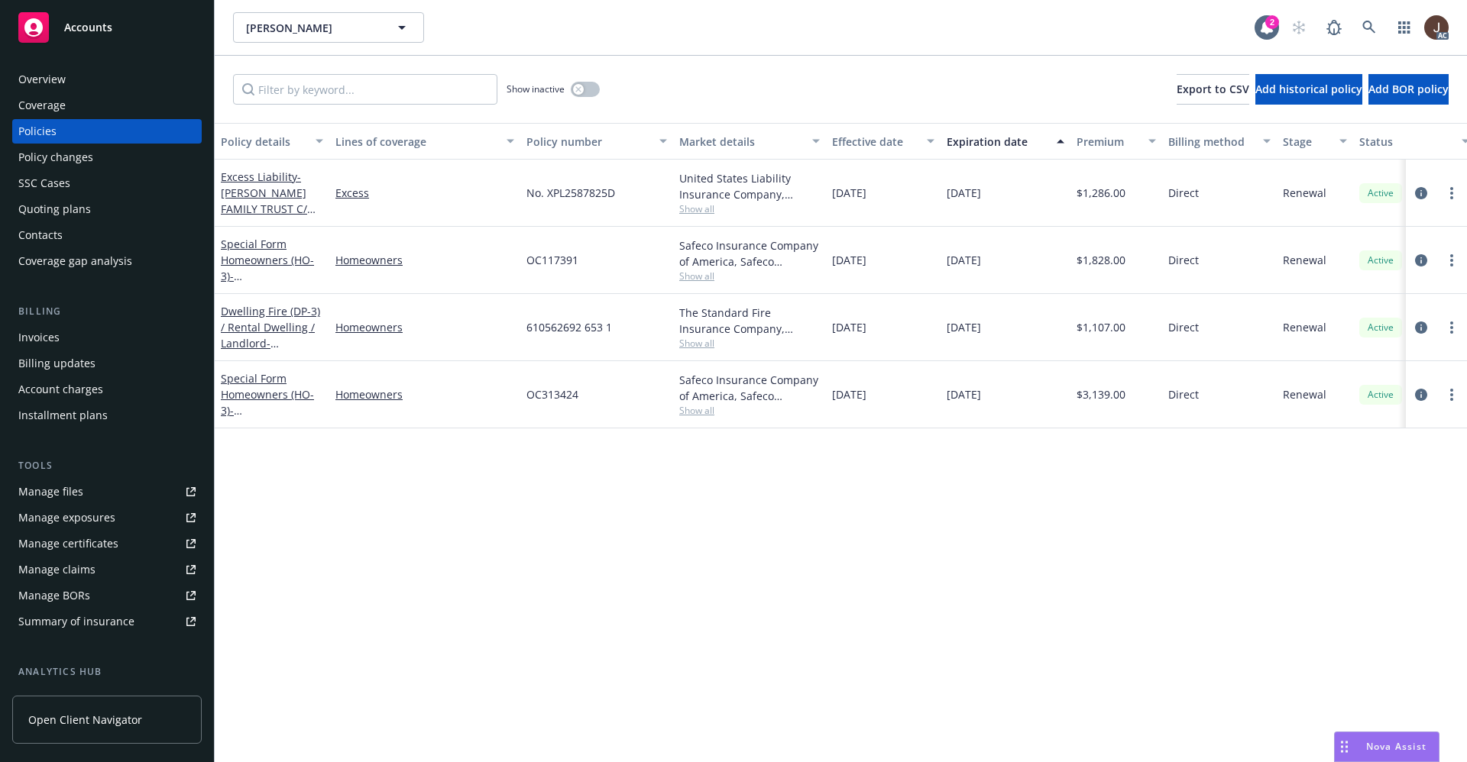
click at [62, 482] on div "Manage files" at bounding box center [50, 492] width 65 height 24
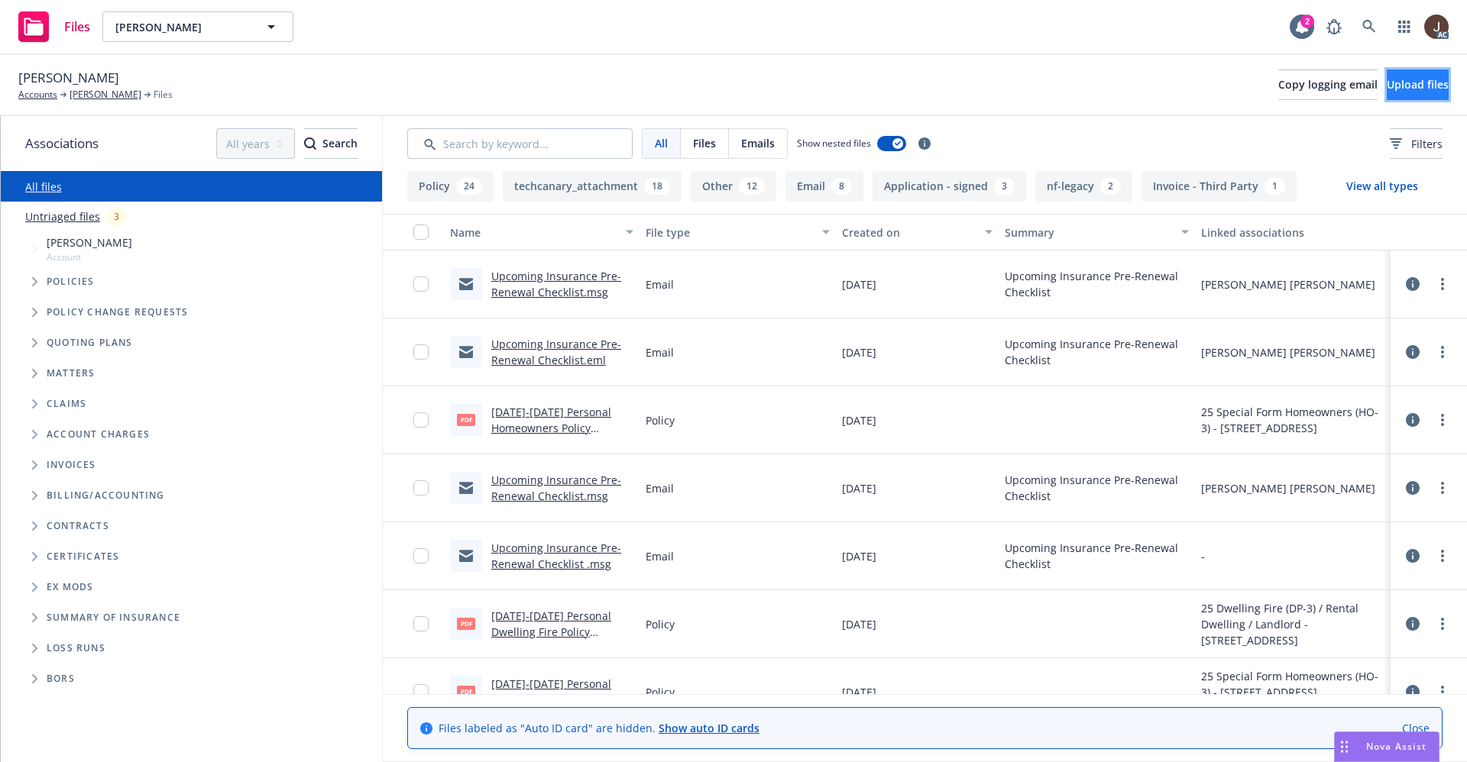
click at [1391, 87] on span "Upload files" at bounding box center [1417, 84] width 62 height 15
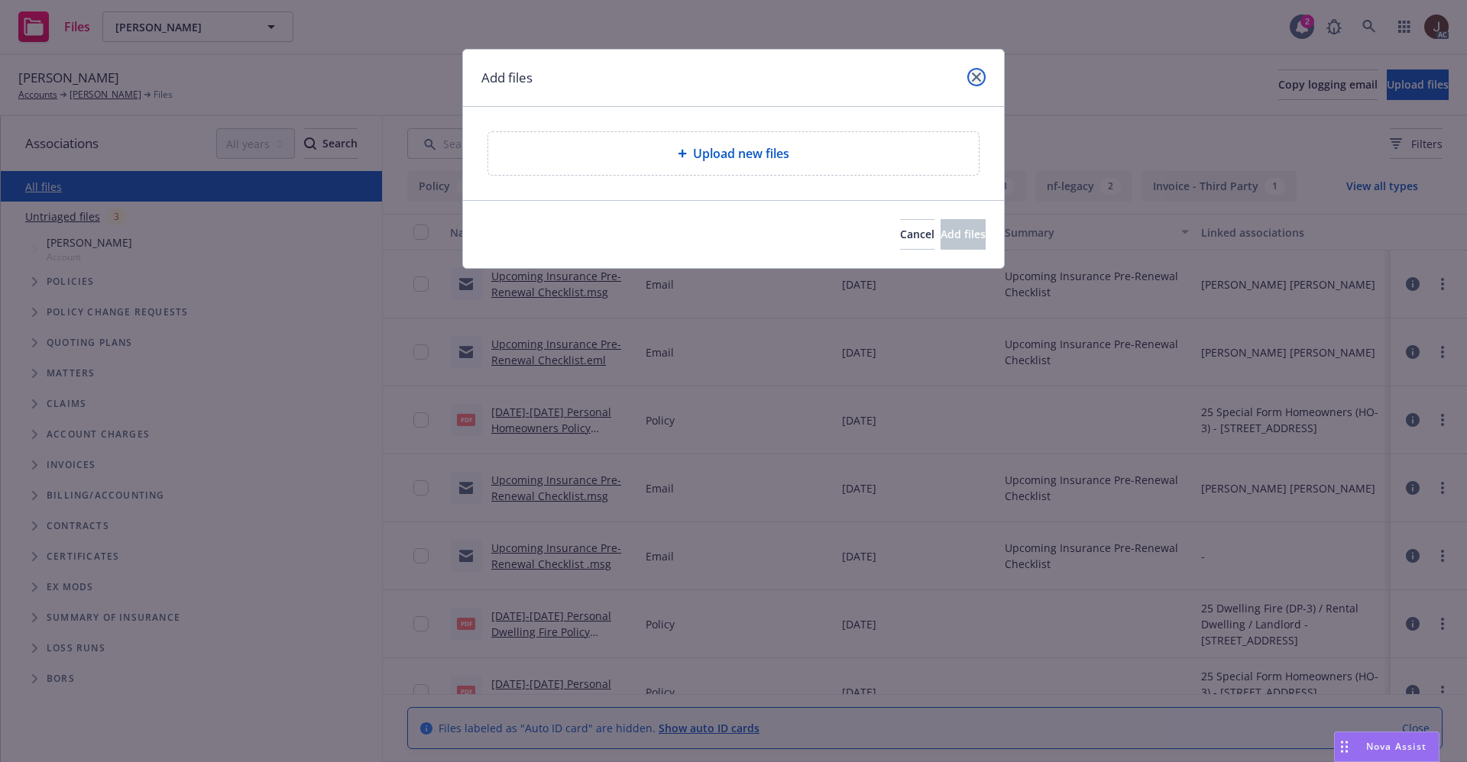
click at [978, 69] on link "close" at bounding box center [976, 77] width 18 height 18
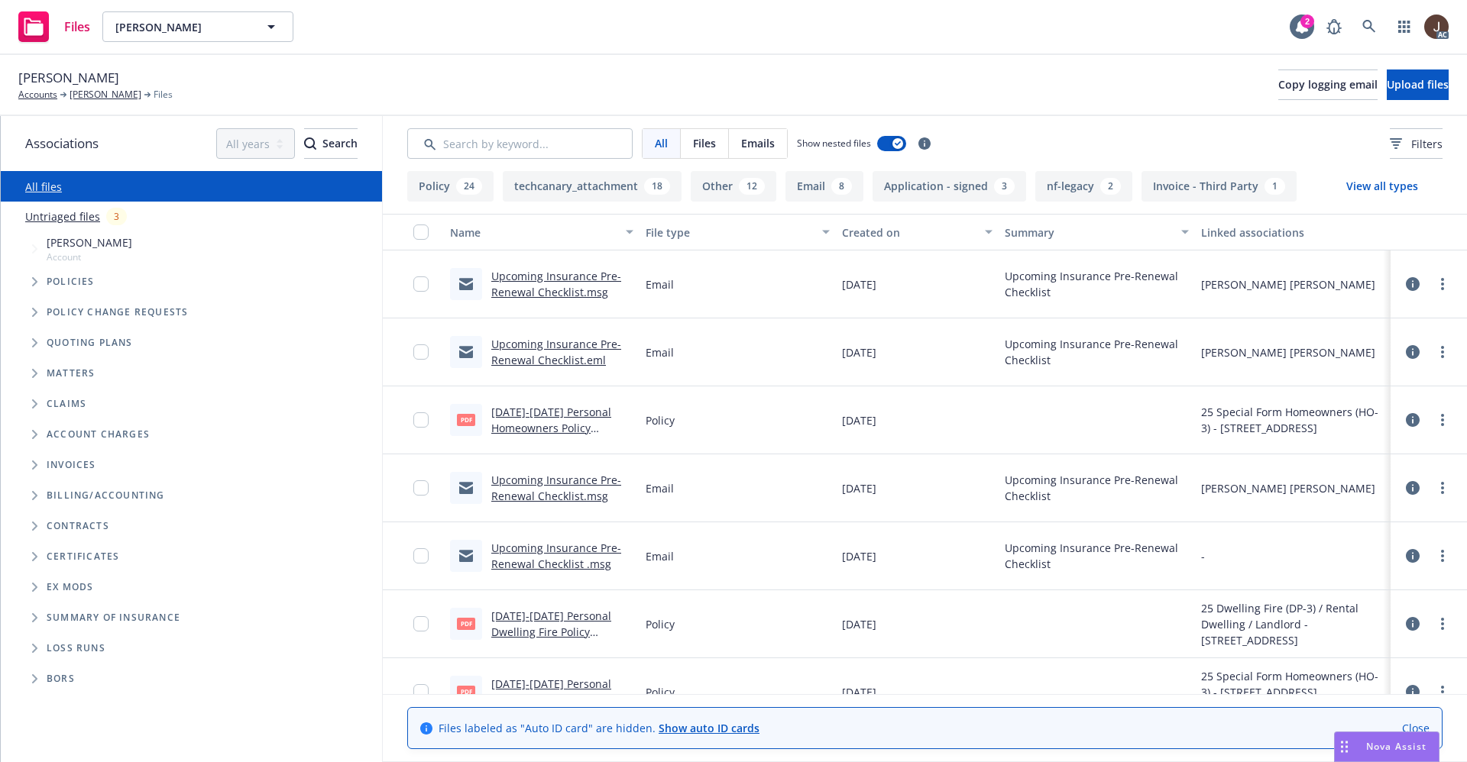
click at [50, 221] on link "Untriaged files" at bounding box center [62, 217] width 75 height 16
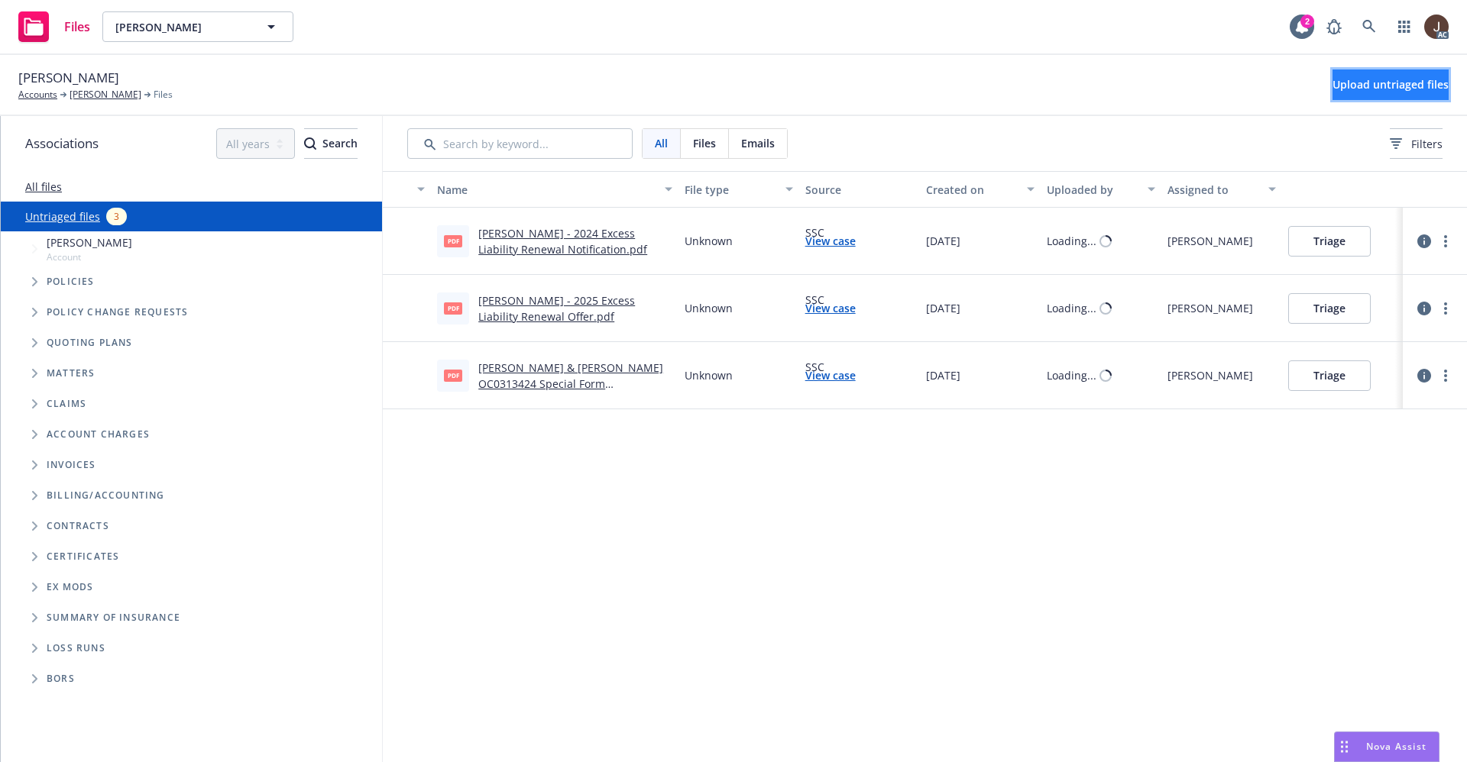
click at [1332, 88] on span "Upload untriaged files" at bounding box center [1390, 84] width 116 height 15
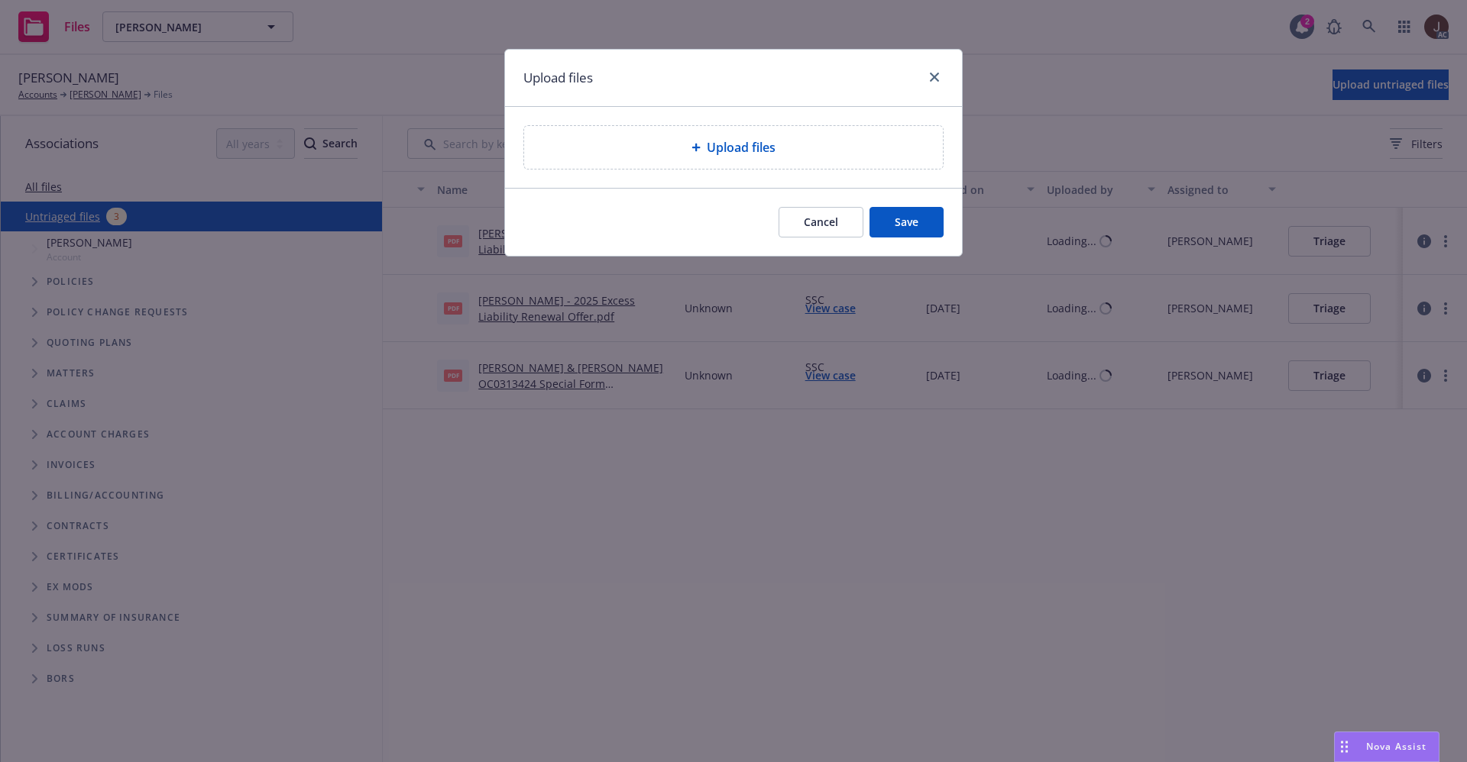
click at [735, 151] on span "Upload files" at bounding box center [741, 147] width 69 height 18
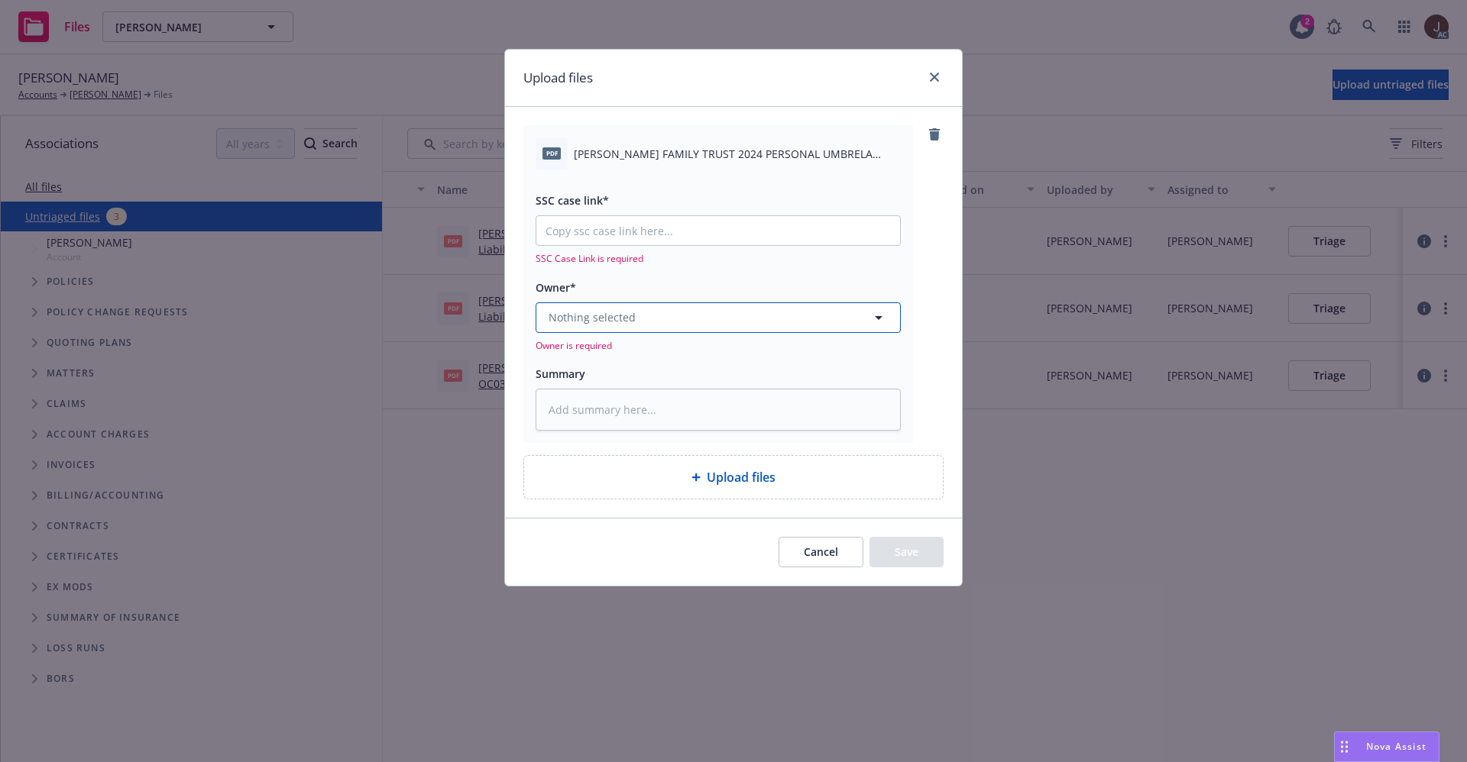
click at [657, 318] on button "Nothing selected" at bounding box center [717, 318] width 365 height 31
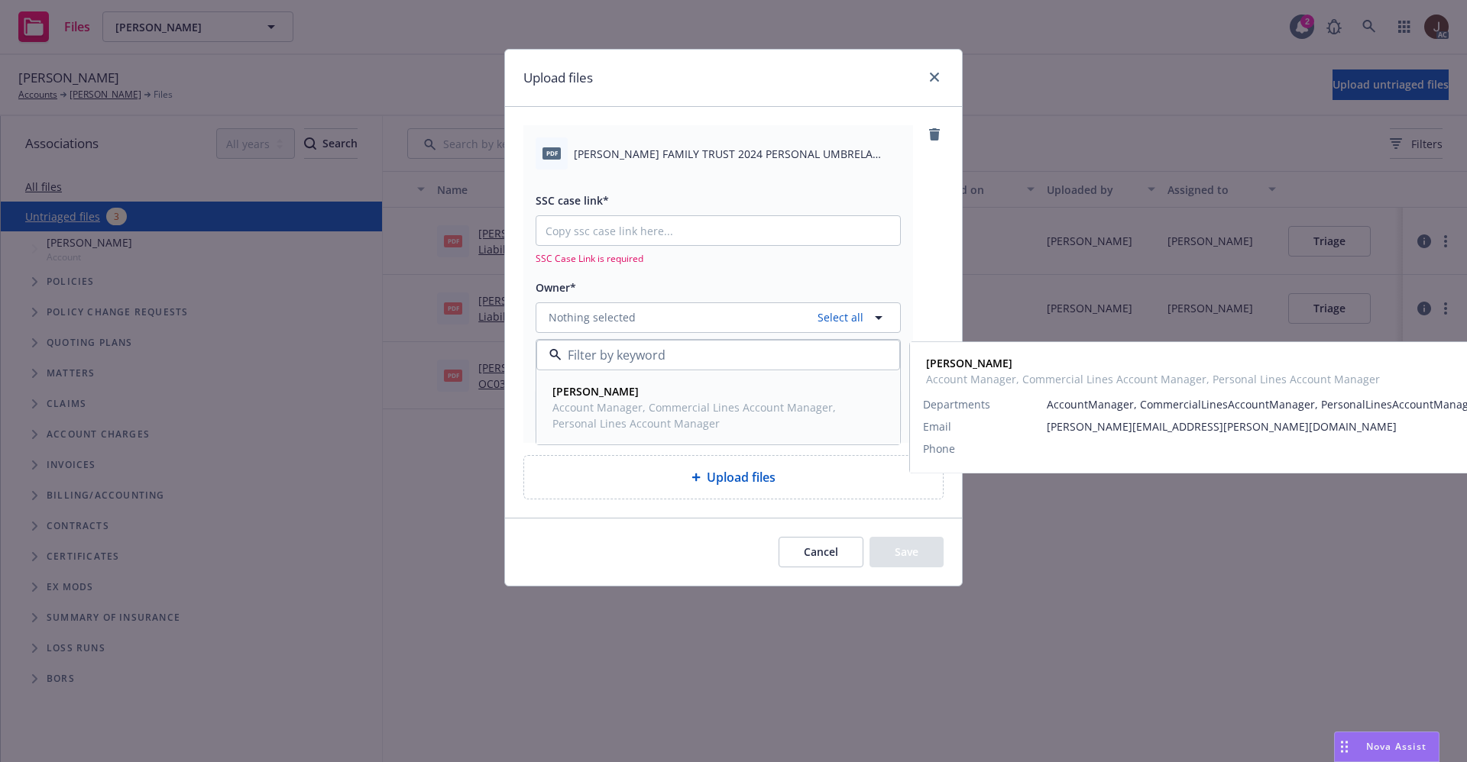
click at [623, 406] on span "Account Manager, Commercial Lines Account Manager, Personal Lines Account Manag…" at bounding box center [716, 416] width 328 height 32
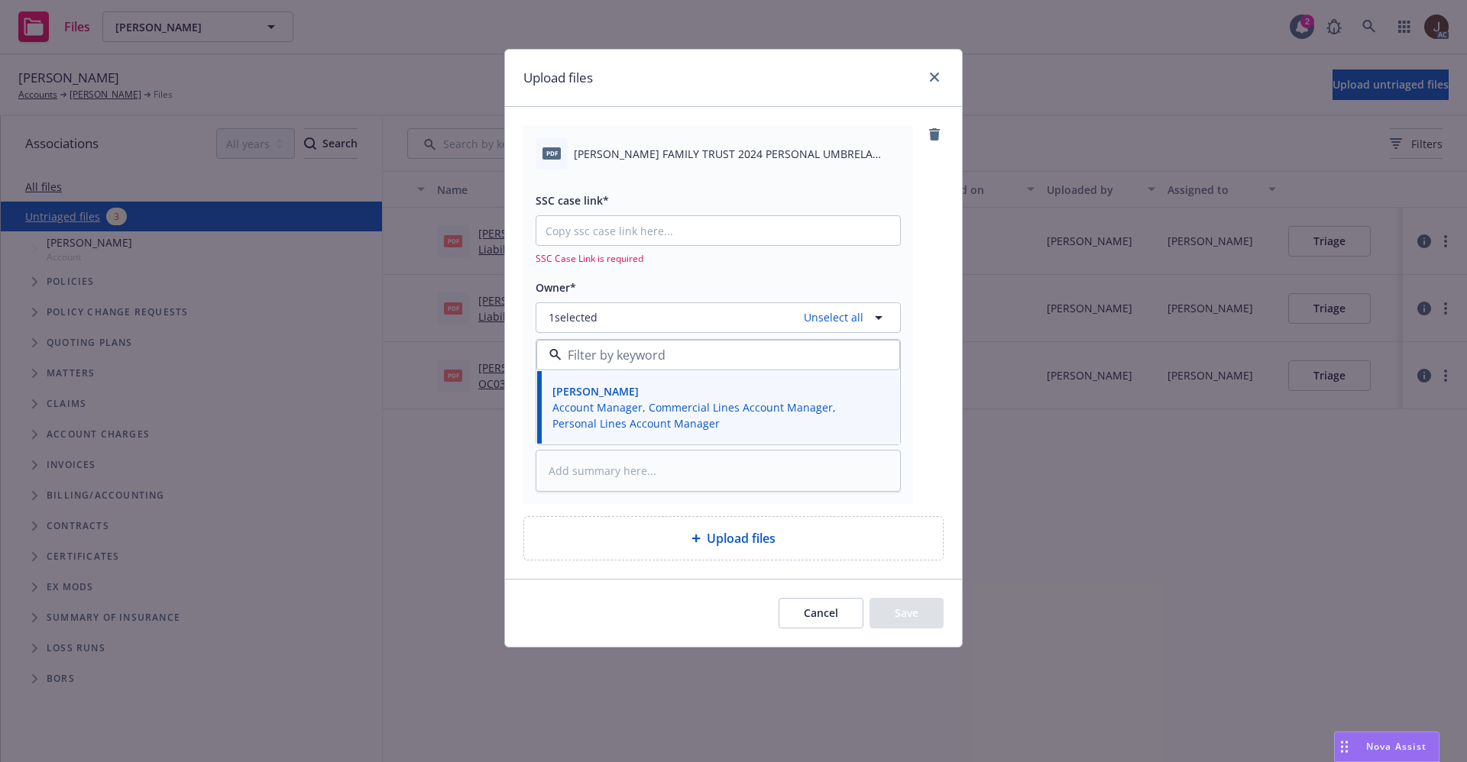
click at [693, 159] on span "BRESE FAMILY TRUST 2024 PERSONAL UMBRELA RENEWAL NOTIFICATION.pdf" at bounding box center [737, 154] width 327 height 16
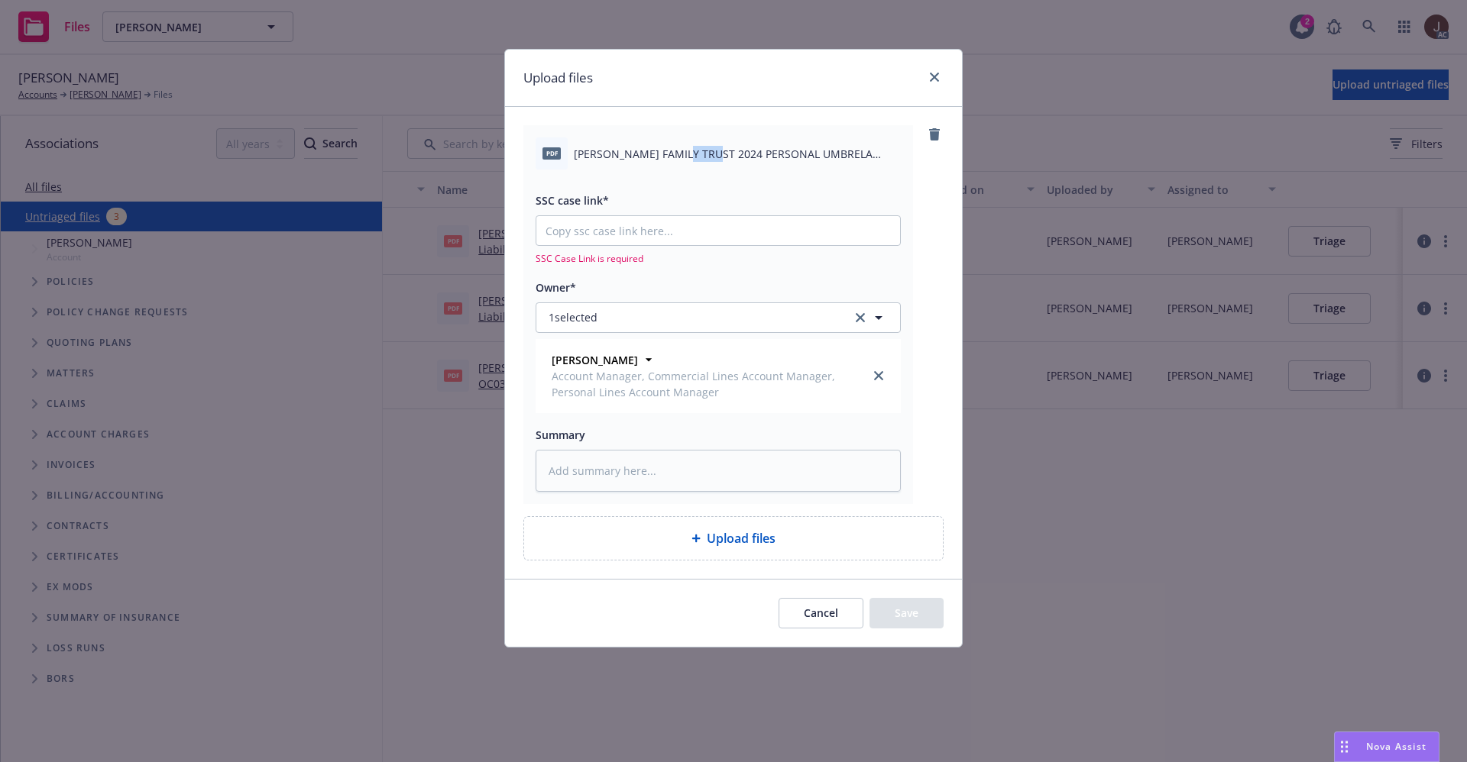
click at [693, 159] on span "BRESE FAMILY TRUST 2024 PERSONAL UMBRELA RENEWAL NOTIFICATION.pdf" at bounding box center [737, 154] width 327 height 16
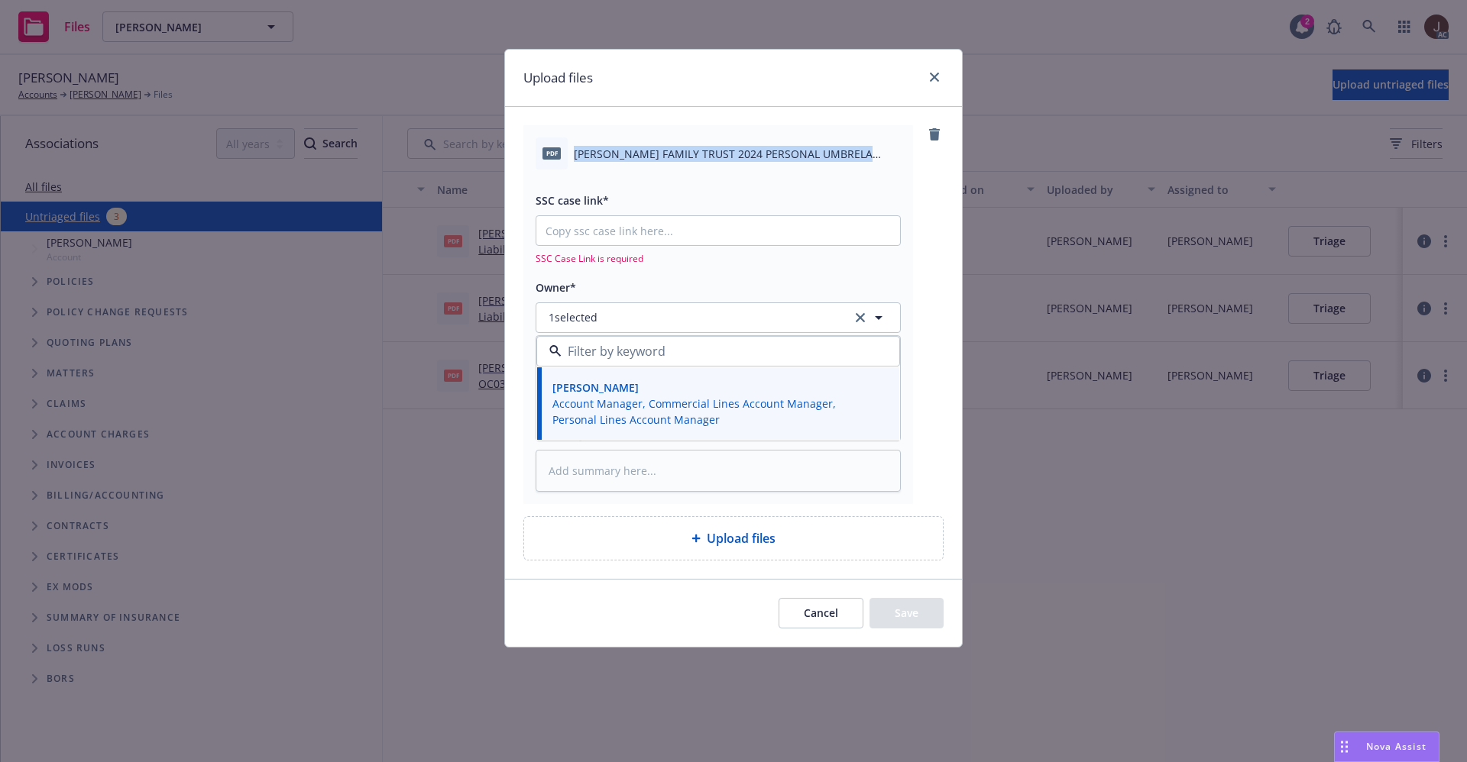
click at [693, 159] on span "BRESE FAMILY TRUST 2024 PERSONAL UMBRELA RENEWAL NOTIFICATION.pdf" at bounding box center [737, 154] width 327 height 16
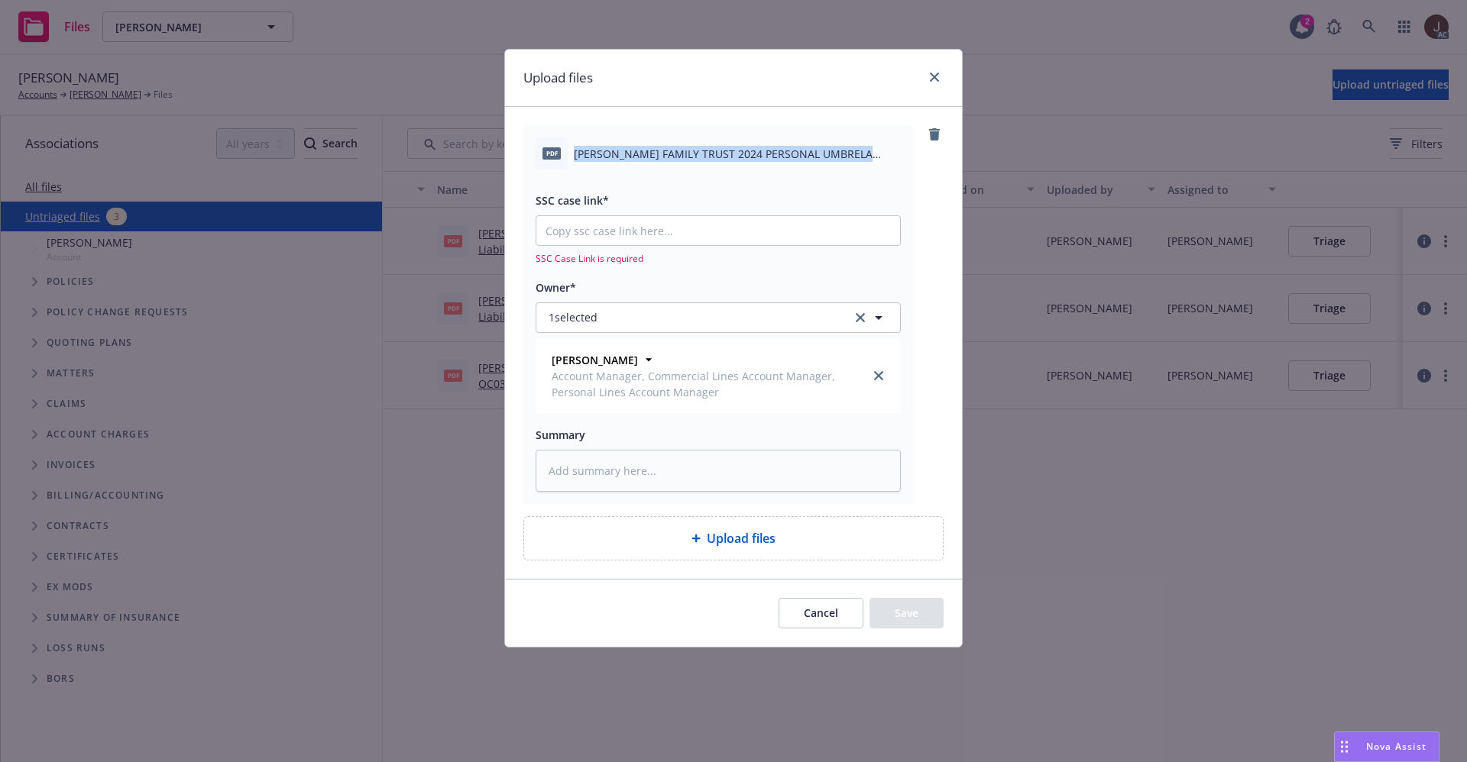
copy div "BRESE FAMILY TRUST 2024 PERSONAL UMBRELA RENEWAL NOTIFICATION.pdf"
click at [601, 457] on textarea at bounding box center [717, 471] width 365 height 42
paste textarea "BRESE FAMILY TRUST 2024 PERSONAL UMBRELA RENEWAL NOTIFICATION.pdf"
type textarea "x"
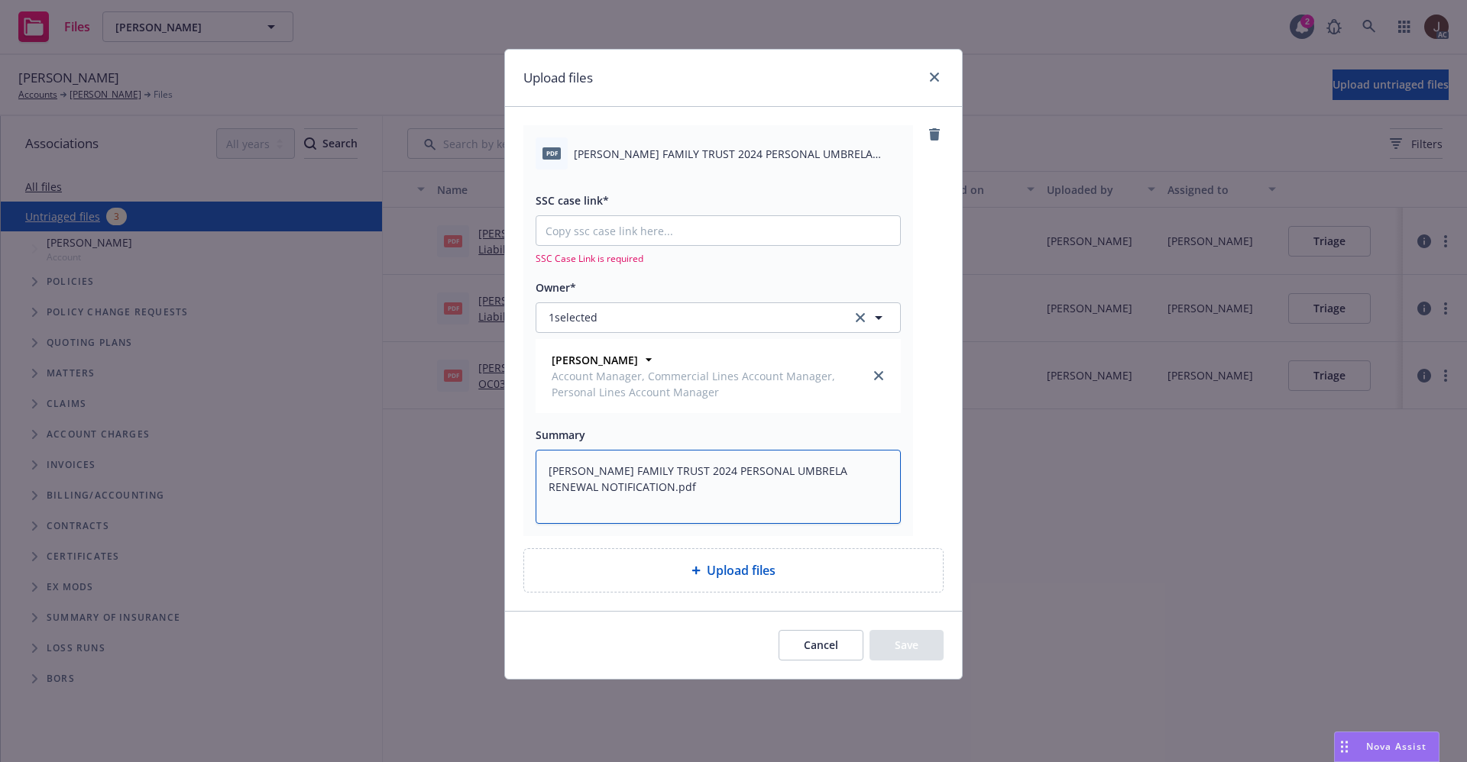
type textarea "BRESE FAMILY TRUST 2024 PERSONAL UMBRELA RENEWAL NOTIFICATION.pdf"
click at [632, 236] on input "SSC case link*" at bounding box center [718, 230] width 364 height 29
paste input "https://newfront-ssc.lightning.force.com/lightning/r/Case/500Vz00000QsFntIAF/vi…"
type textarea "x"
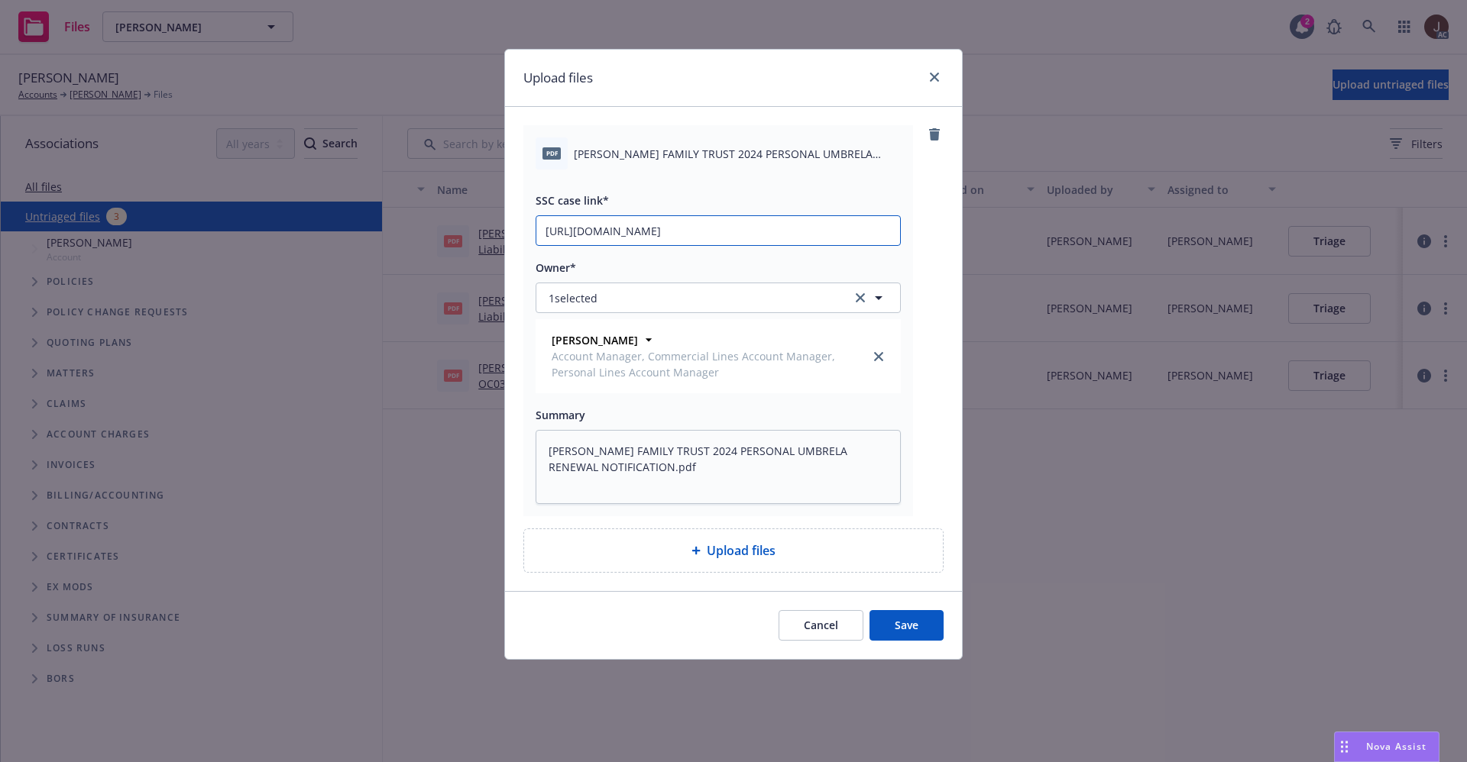
scroll to position [0, 73]
type input "https://newfront-ssc.lightning.force.com/lightning/r/Case/500Vz00000QsFntIAF/vi…"
click at [933, 260] on div "pdf BRESE FAMILY TRUST 2024 PERSONAL UMBRELA RENEWAL NOTIFICATION.pdf SSC case …" at bounding box center [733, 320] width 420 height 391
click at [907, 616] on button "Save" at bounding box center [906, 625] width 74 height 31
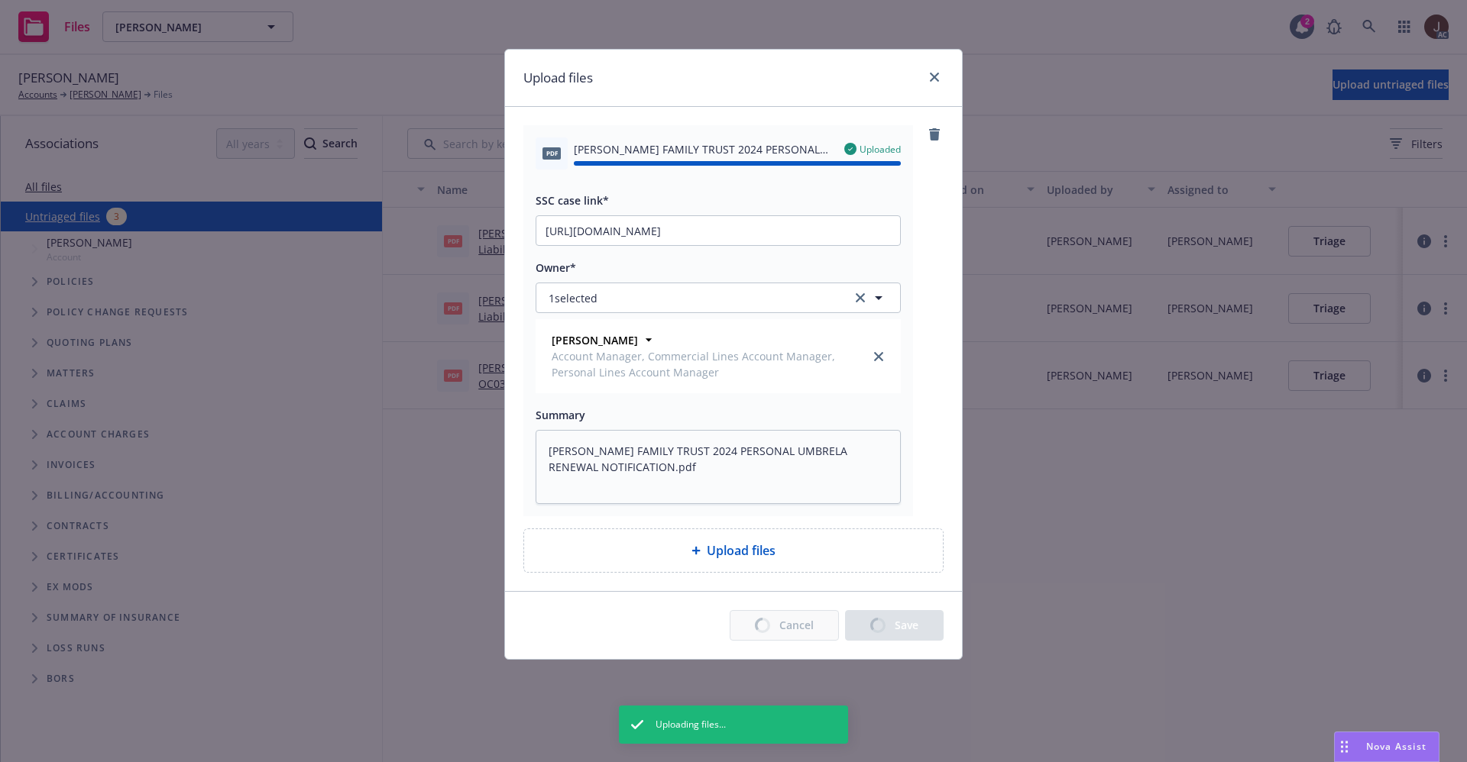
type textarea "x"
